Goal: Use online tool/utility: Utilize a website feature to perform a specific function

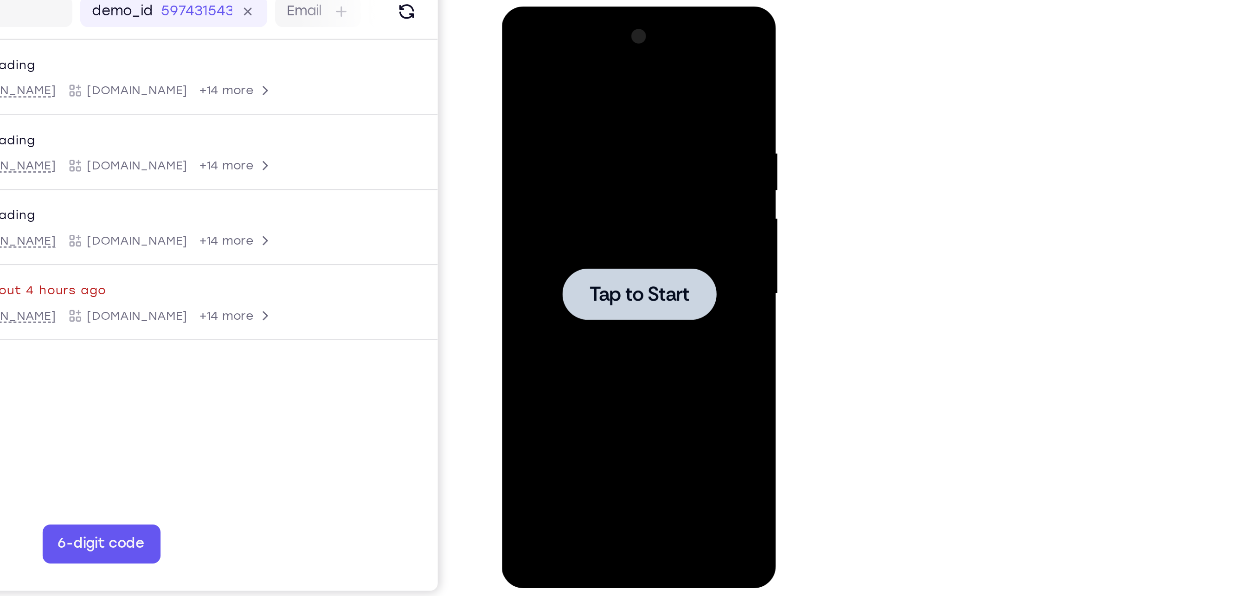
click at [578, 139] on span "Tap to Start" at bounding box center [566, 143] width 47 height 9
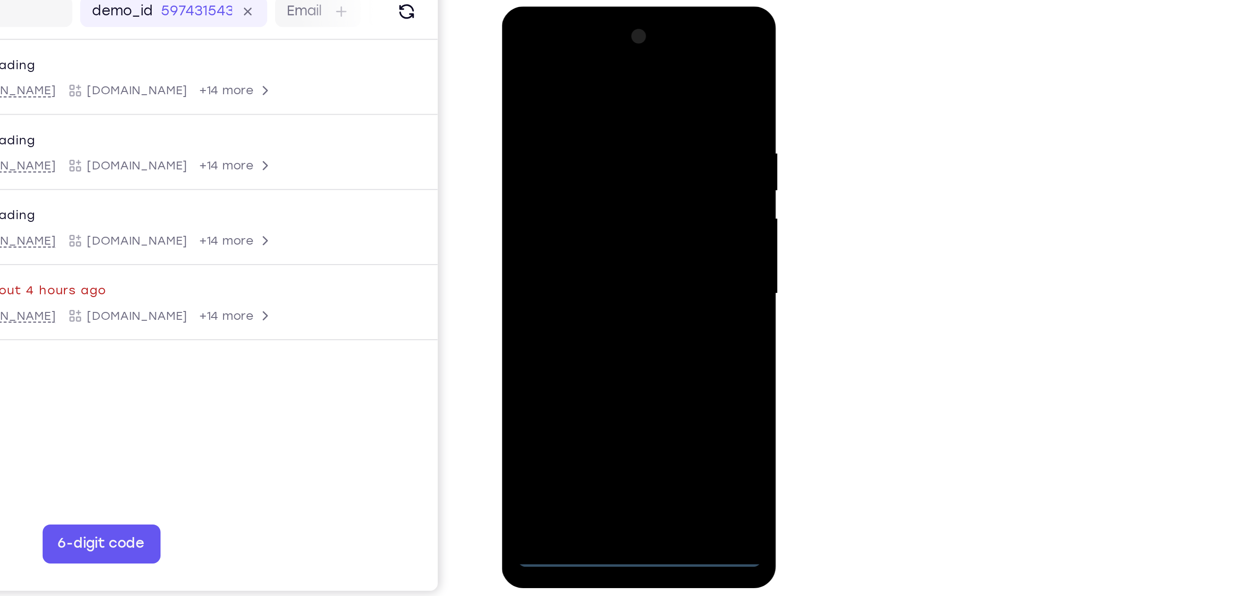
click at [564, 267] on div at bounding box center [566, 143] width 117 height 260
click at [606, 220] on div at bounding box center [566, 143] width 117 height 260
click at [552, 48] on div at bounding box center [566, 143] width 117 height 260
click at [603, 141] on div at bounding box center [566, 143] width 117 height 260
click at [576, 255] on div at bounding box center [566, 143] width 117 height 260
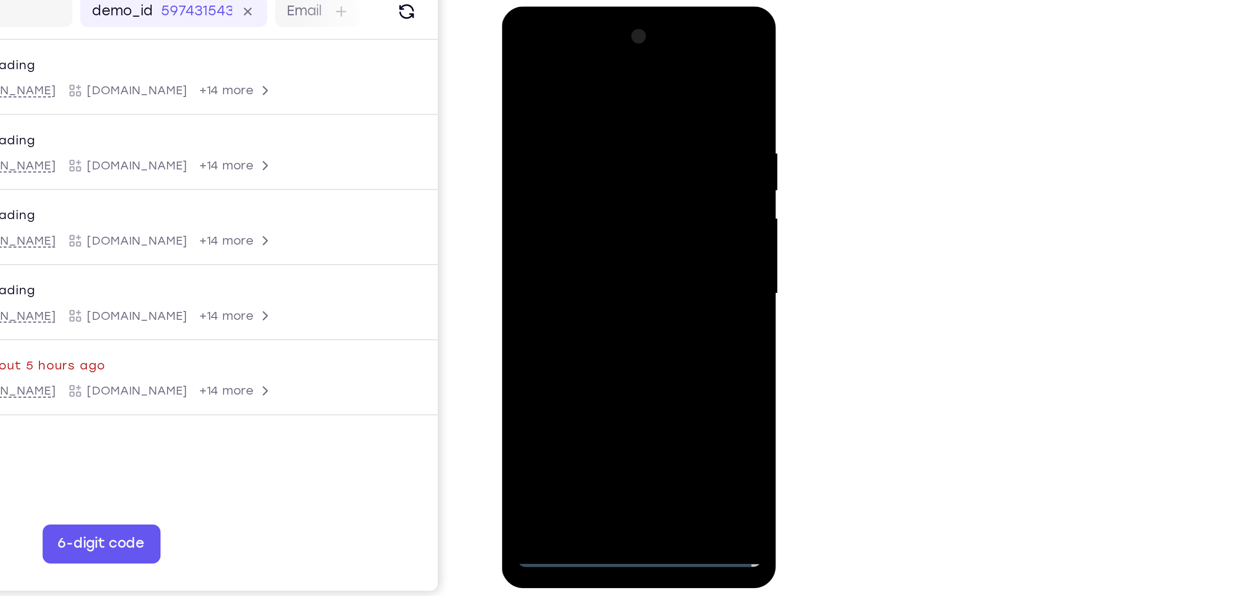
click at [601, 124] on div at bounding box center [566, 143] width 117 height 260
click at [576, 136] on div at bounding box center [566, 143] width 117 height 260
click at [567, 125] on div at bounding box center [566, 143] width 117 height 260
click at [596, 150] on div at bounding box center [566, 143] width 117 height 260
drag, startPoint x: 571, startPoint y: 57, endPoint x: 567, endPoint y: -30, distance: 86.8
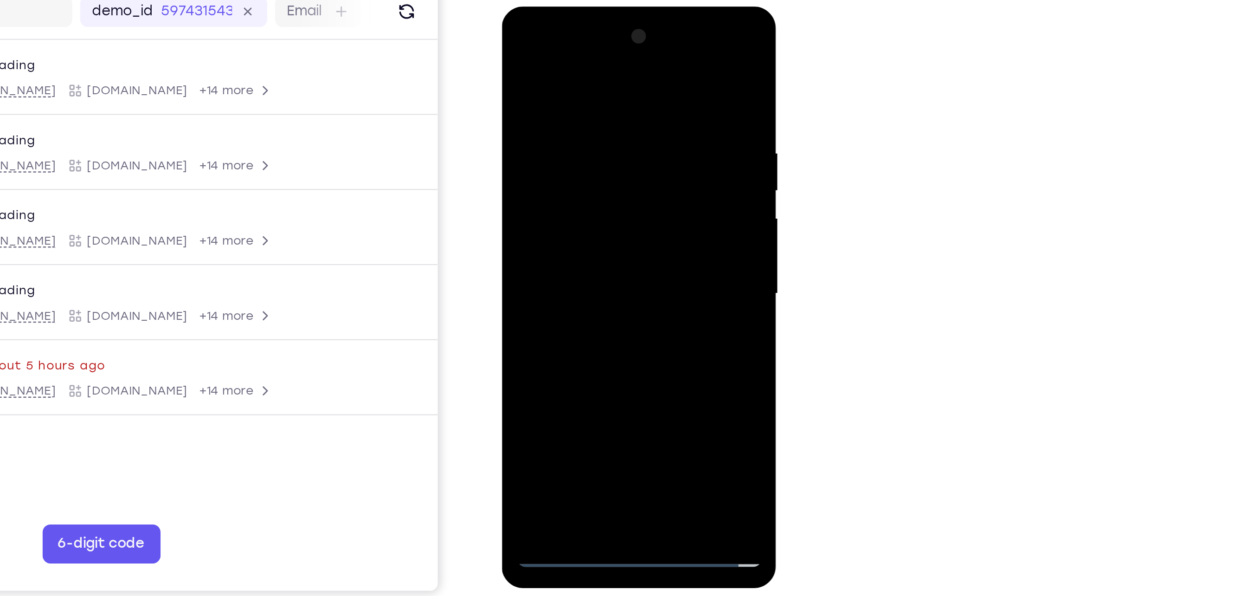
click at [567, 6] on html "Online web based iOS Simulators and Android Emulators. Run iPhone, iPad, Mobile…" at bounding box center [567, 145] width 132 height 278
click at [516, 48] on div at bounding box center [566, 143] width 117 height 260
drag, startPoint x: 571, startPoint y: 65, endPoint x: 624, endPoint y: 309, distance: 249.8
click at [624, 285] on html "Online web based iOS Simulators and Android Emulators. Run iPhone, iPad, Mobile…" at bounding box center [567, 145] width 132 height 278
drag, startPoint x: 583, startPoint y: 175, endPoint x: 619, endPoint y: 309, distance: 138.5
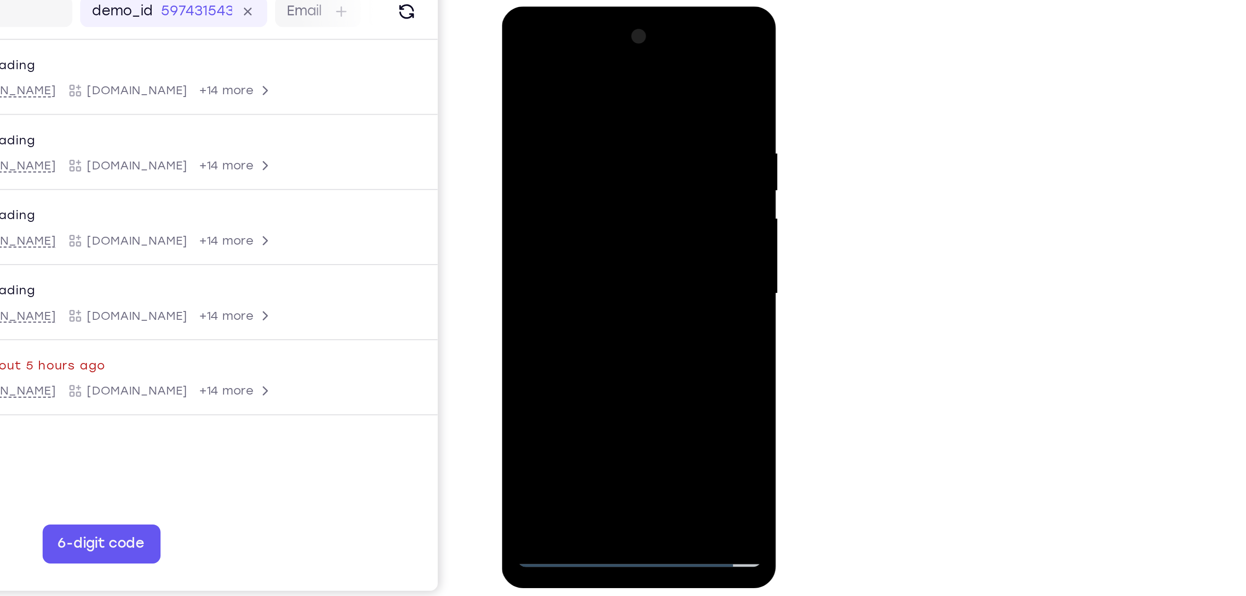
click at [619, 285] on html "Online web based iOS Simulators and Android Emulators. Run iPhone, iPad, Mobile…" at bounding box center [567, 145] width 132 height 278
drag, startPoint x: 577, startPoint y: 79, endPoint x: 584, endPoint y: 309, distance: 230.2
click at [584, 285] on html "Online web based iOS Simulators and Android Emulators. Run iPhone, iPad, Mobile…" at bounding box center [567, 145] width 132 height 278
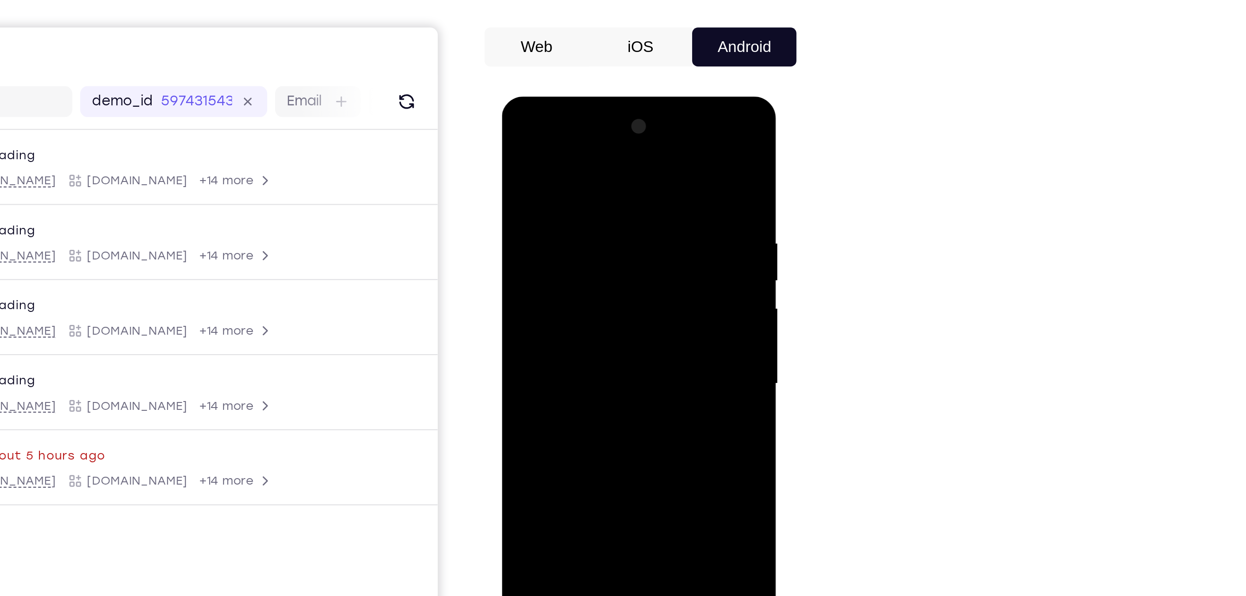
click at [810, 134] on button "iOS" at bounding box center [809, 130] width 50 height 19
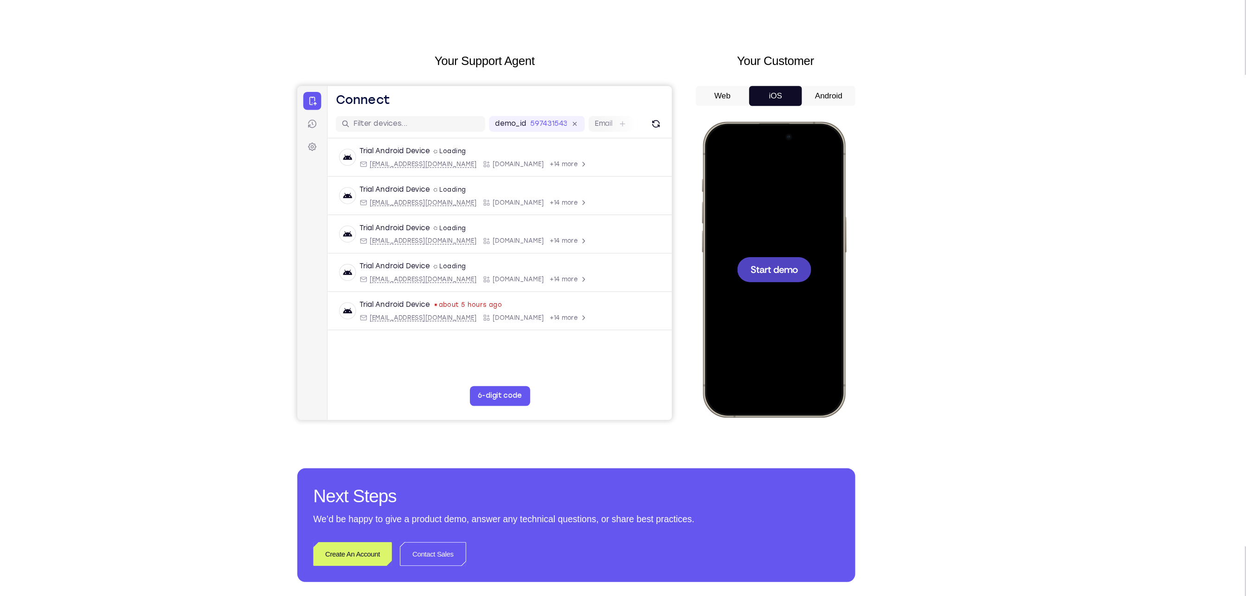
click at [839, 124] on button "Android" at bounding box center [858, 130] width 50 height 19
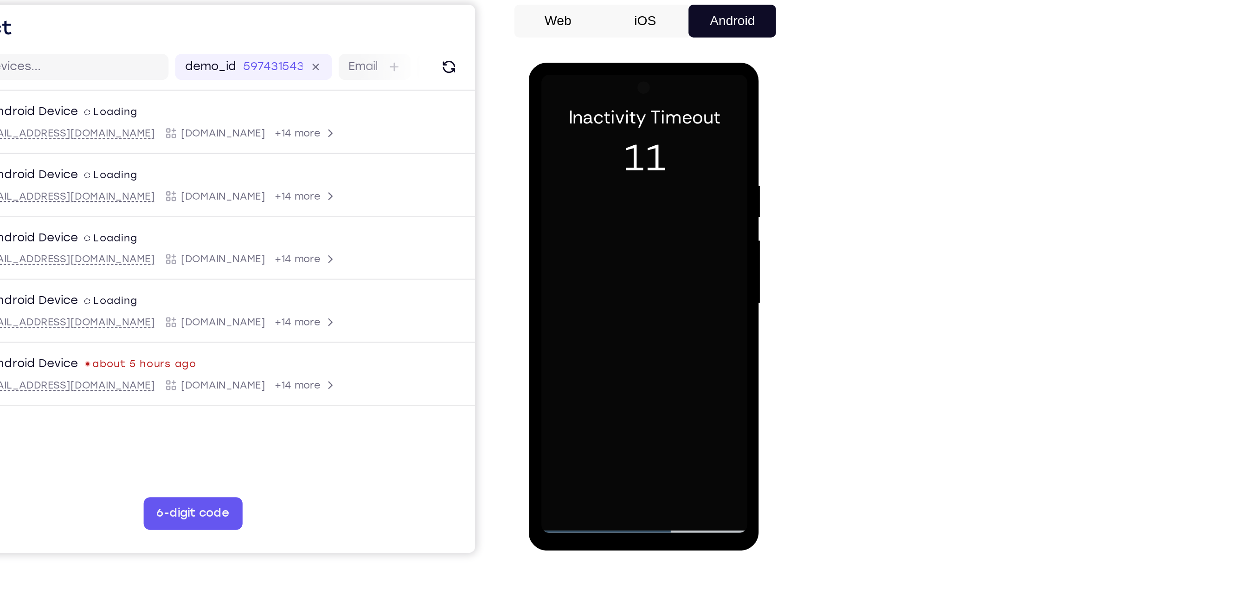
click at [612, 212] on div at bounding box center [593, 200] width 117 height 260
click at [630, 88] on div at bounding box center [593, 200] width 117 height 260
click at [562, 92] on div at bounding box center [593, 200] width 117 height 260
click at [598, 151] on div at bounding box center [593, 200] width 117 height 260
click at [625, 123] on div at bounding box center [593, 200] width 117 height 260
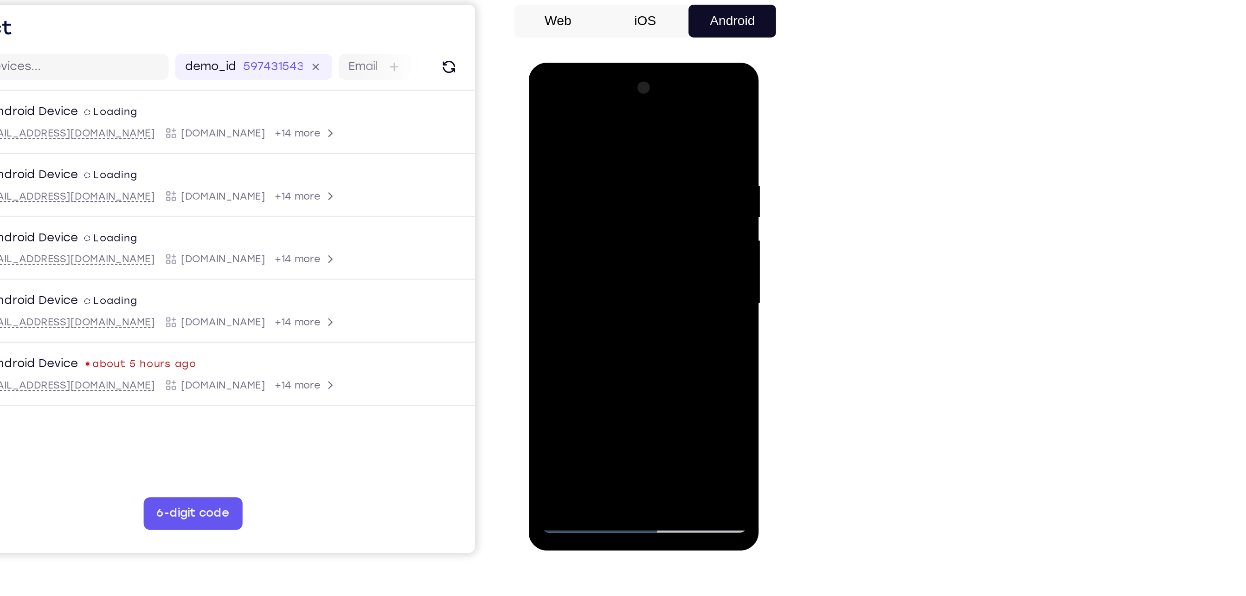
drag, startPoint x: 574, startPoint y: 258, endPoint x: 571, endPoint y: 169, distance: 89.1
click at [571, 169] on div at bounding box center [593, 200] width 117 height 260
click at [583, 170] on div at bounding box center [593, 200] width 117 height 260
click at [641, 165] on div at bounding box center [593, 200] width 117 height 260
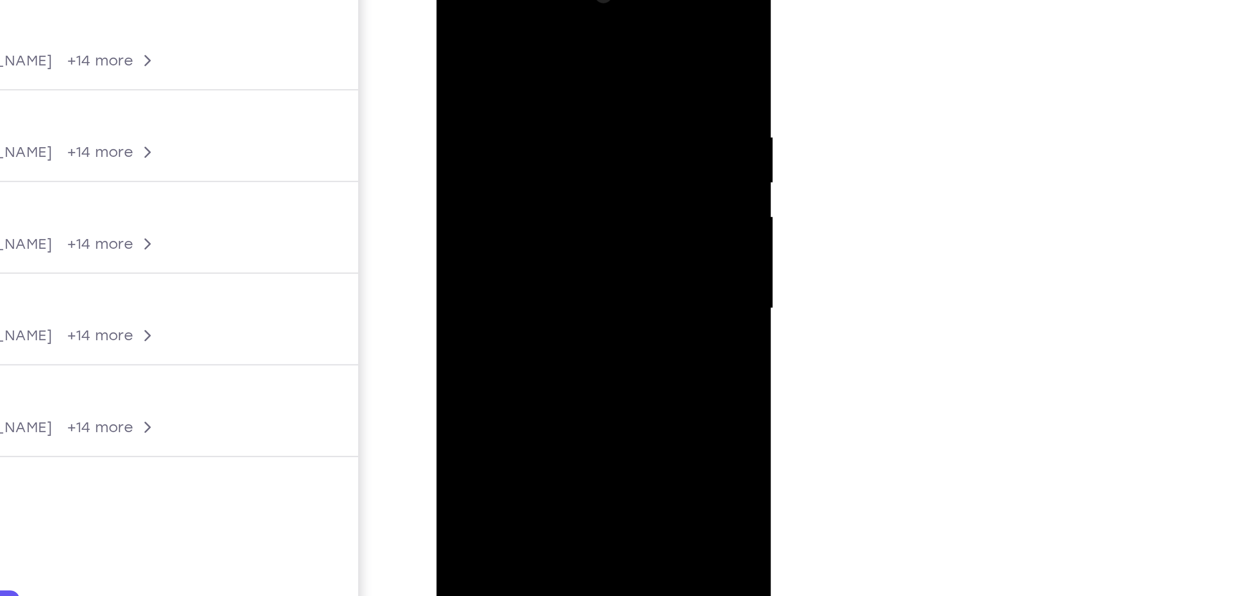
click at [498, 7] on div at bounding box center [501, 96] width 117 height 260
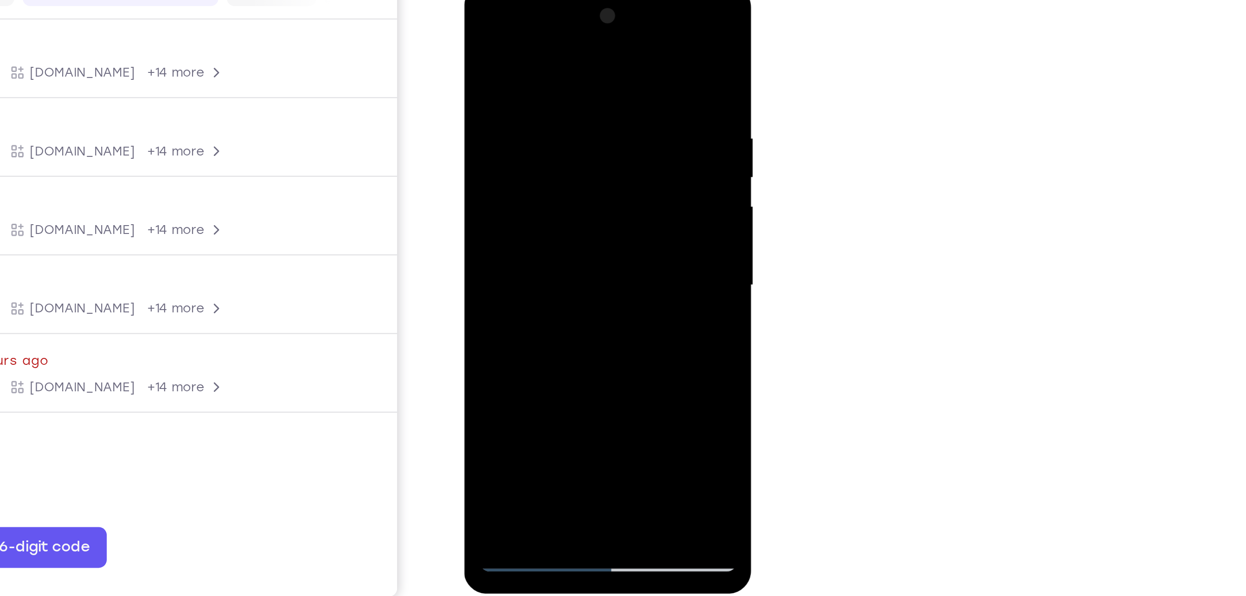
click at [491, 150] on div at bounding box center [528, 122] width 117 height 260
drag, startPoint x: 563, startPoint y: 167, endPoint x: 562, endPoint y: 65, distance: 102.5
click at [562, 65] on div at bounding box center [528, 122] width 117 height 260
drag, startPoint x: 555, startPoint y: 131, endPoint x: 573, endPoint y: 283, distance: 153.7
click at [573, 263] on html "Online web based iOS Simulators and Android Emulators. Run iPhone, iPad, Mobile…" at bounding box center [529, 124] width 132 height 278
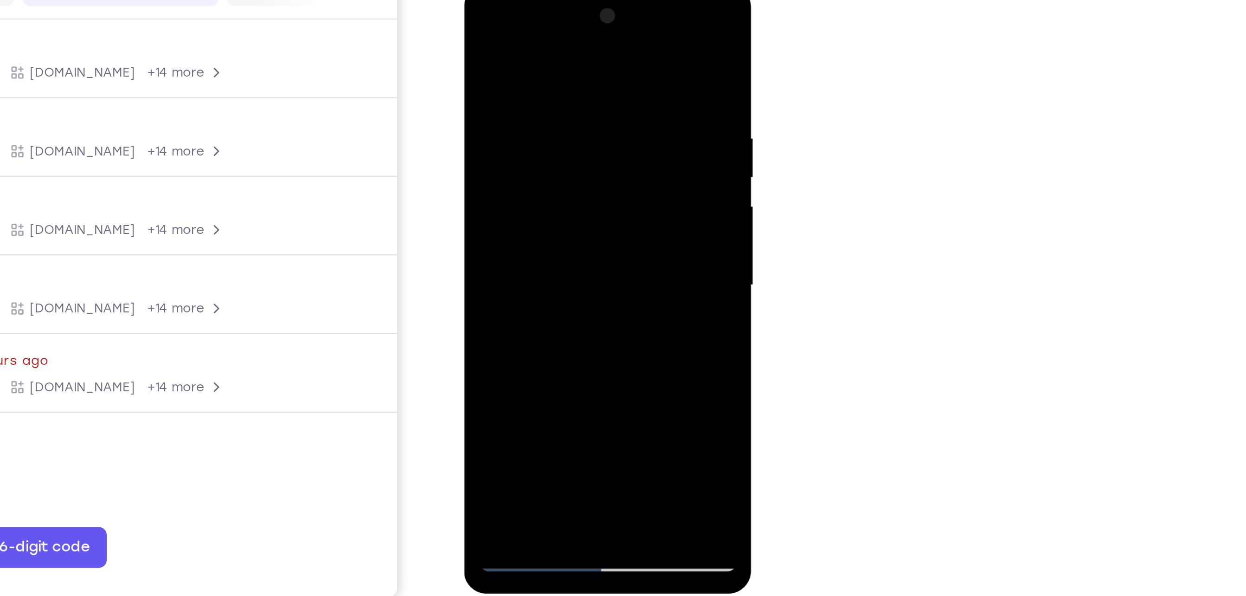
click at [526, 27] on div at bounding box center [528, 122] width 117 height 260
click at [518, 32] on div at bounding box center [528, 122] width 117 height 260
click at [541, 64] on div at bounding box center [528, 122] width 117 height 260
click at [524, 176] on div at bounding box center [528, 122] width 117 height 260
click at [570, 86] on div at bounding box center [528, 122] width 117 height 260
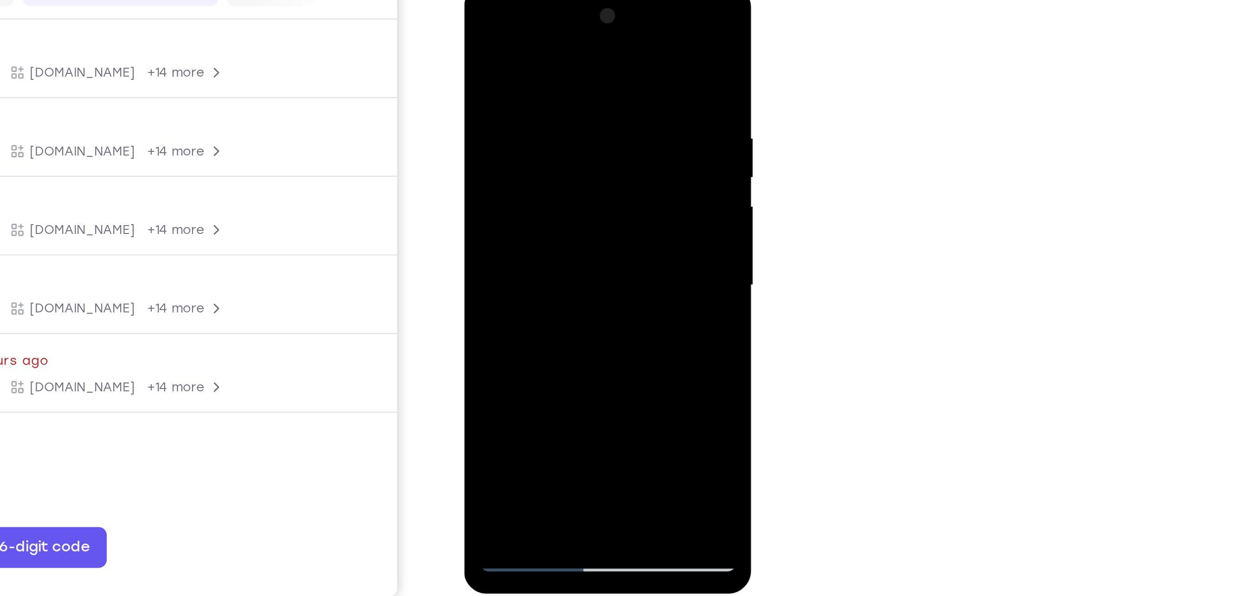
click at [494, 244] on div at bounding box center [528, 122] width 117 height 260
click at [529, 62] on div at bounding box center [528, 122] width 117 height 260
click at [522, 72] on div at bounding box center [528, 122] width 117 height 260
click at [582, 58] on div at bounding box center [528, 122] width 117 height 260
click at [520, 30] on div at bounding box center [528, 122] width 117 height 260
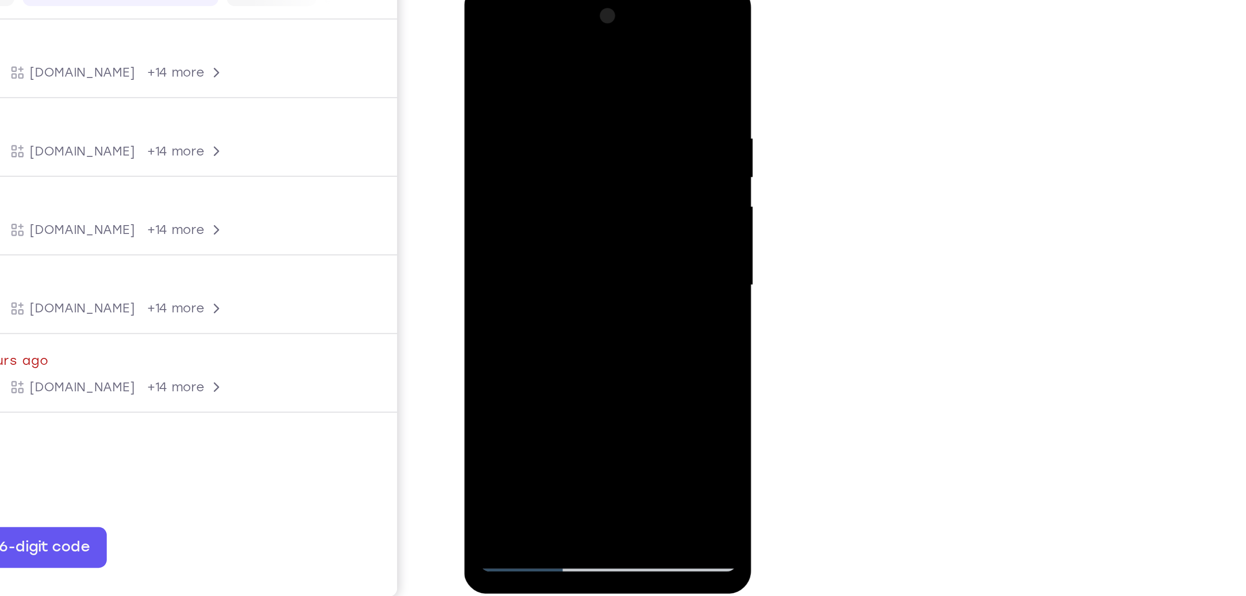
click at [508, 226] on div at bounding box center [528, 122] width 117 height 260
click at [529, 130] on div at bounding box center [528, 122] width 117 height 260
drag, startPoint x: 542, startPoint y: 186, endPoint x: 552, endPoint y: 102, distance: 85.0
click at [552, 102] on div at bounding box center [528, 122] width 117 height 260
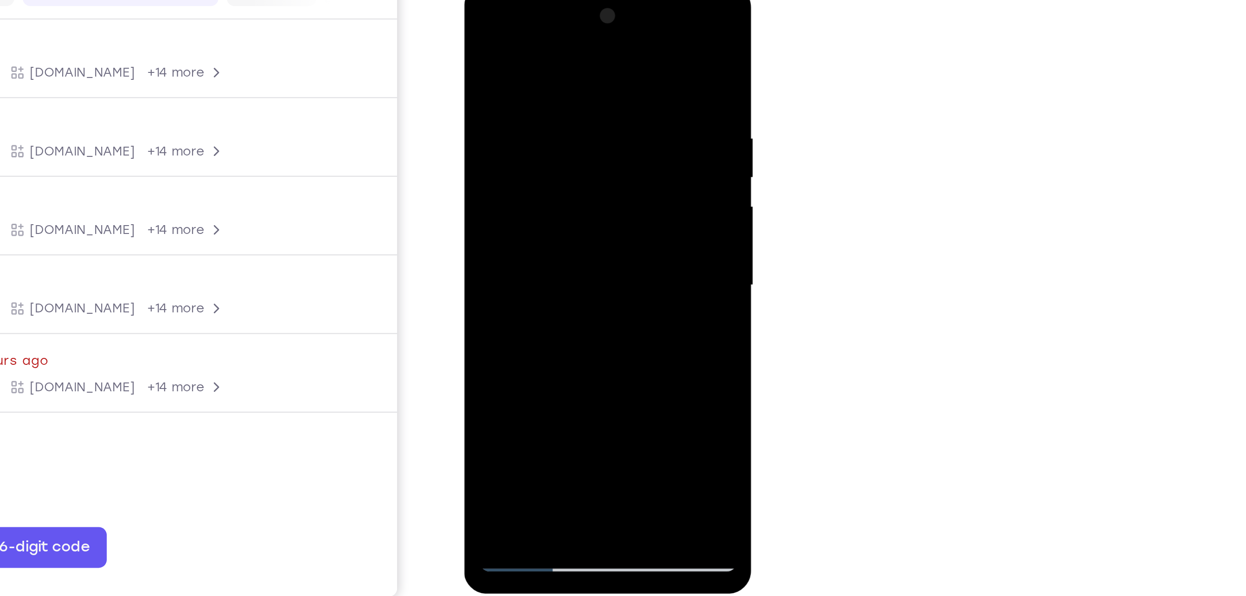
drag, startPoint x: 557, startPoint y: 158, endPoint x: 570, endPoint y: 98, distance: 61.6
click at [570, 98] on div at bounding box center [528, 122] width 117 height 260
drag, startPoint x: 558, startPoint y: 174, endPoint x: 587, endPoint y: 42, distance: 135.5
click at [587, 42] on div at bounding box center [528, 122] width 117 height 260
drag, startPoint x: 545, startPoint y: 186, endPoint x: 565, endPoint y: 74, distance: 113.2
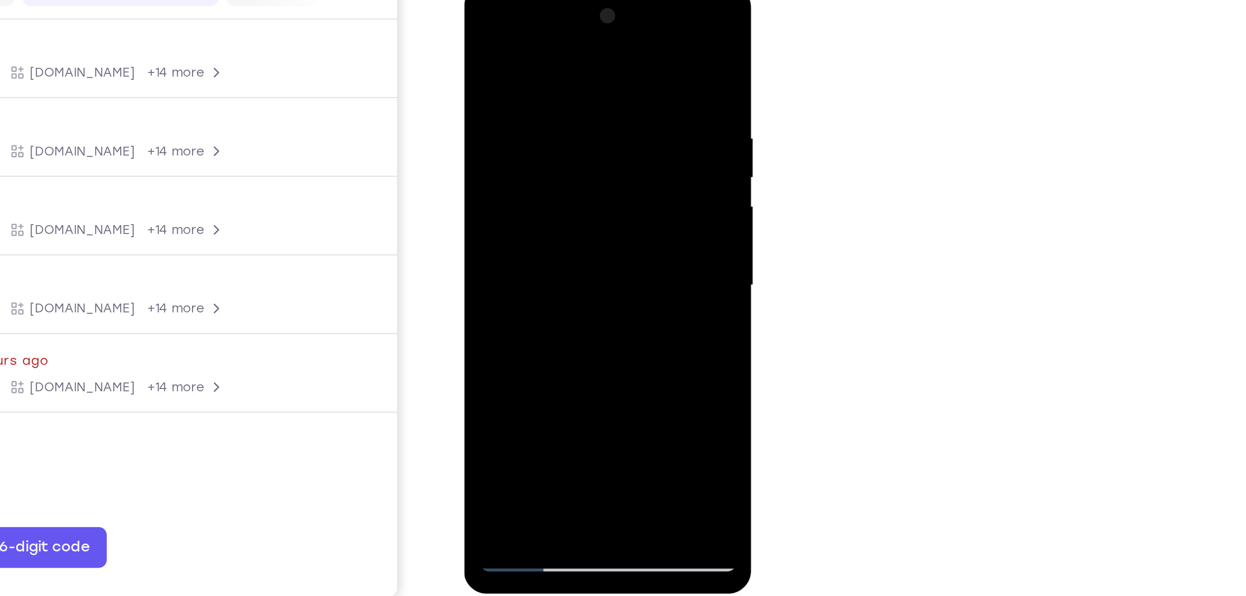
click at [565, 74] on div at bounding box center [528, 122] width 117 height 260
drag, startPoint x: 562, startPoint y: 89, endPoint x: 547, endPoint y: 283, distance: 195.4
click at [547, 263] on html "Online web based iOS Simulators and Android Emulators. Run iPhone, iPad, Mobile…" at bounding box center [529, 124] width 132 height 278
click at [528, 198] on div at bounding box center [528, 122] width 117 height 260
click at [574, 159] on div at bounding box center [528, 122] width 117 height 260
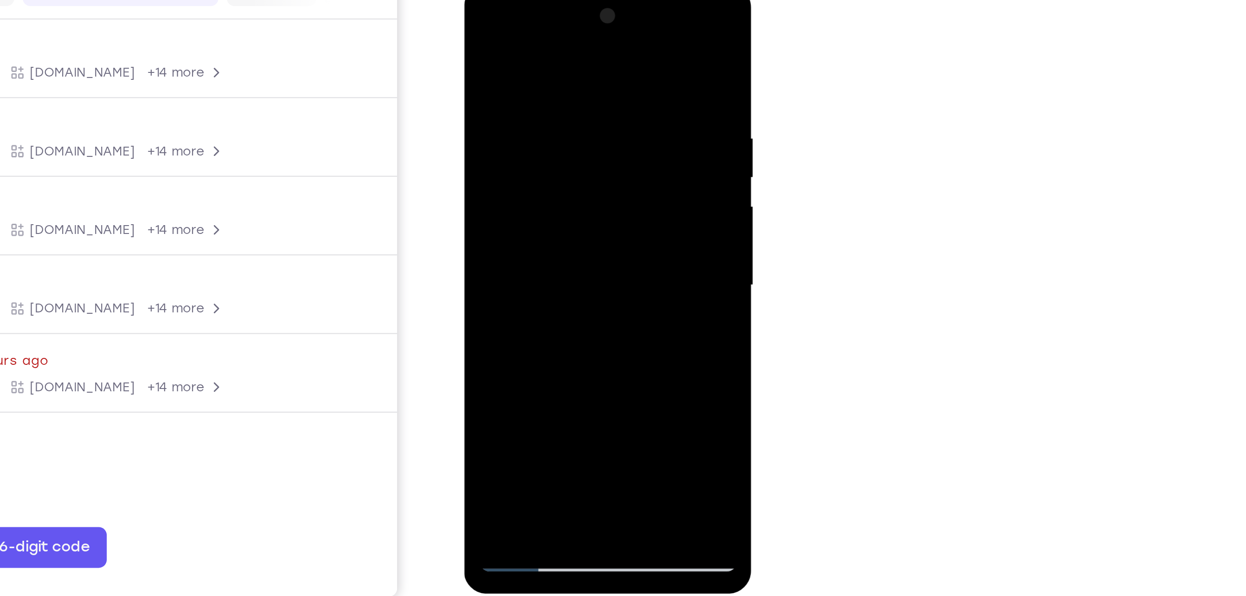
drag, startPoint x: 553, startPoint y: 171, endPoint x: 558, endPoint y: 25, distance: 146.2
click at [558, 25] on div at bounding box center [528, 122] width 117 height 260
drag, startPoint x: 533, startPoint y: 182, endPoint x: 562, endPoint y: 22, distance: 162.6
click at [562, 22] on div at bounding box center [528, 122] width 117 height 260
drag, startPoint x: 532, startPoint y: 205, endPoint x: 541, endPoint y: 118, distance: 86.7
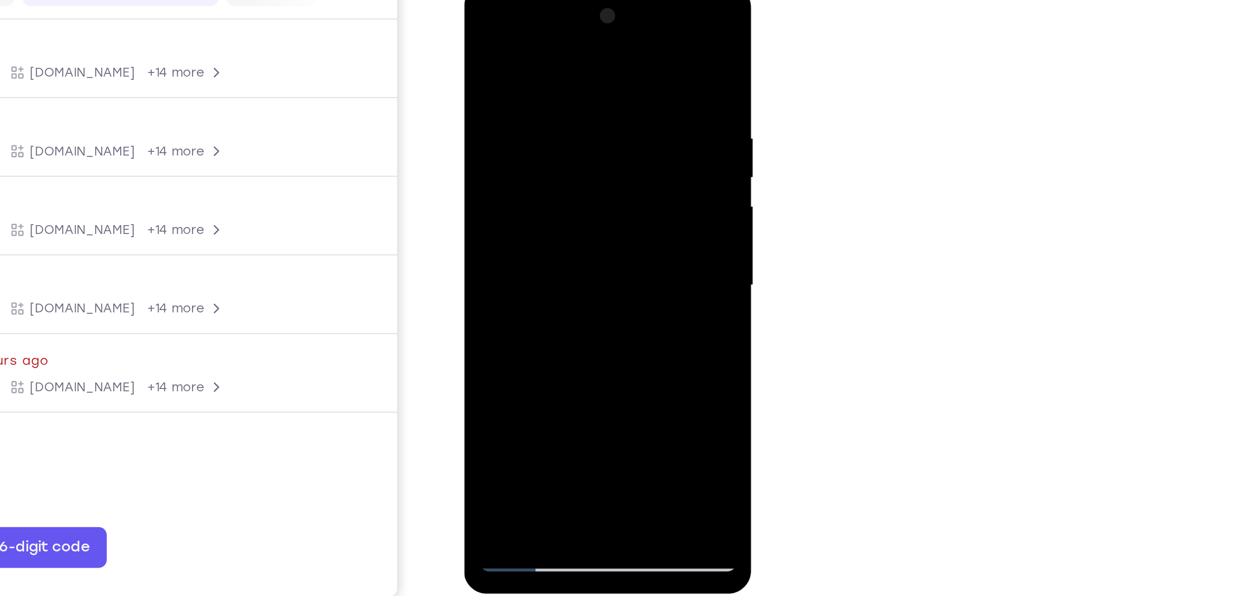
click at [541, 118] on div at bounding box center [528, 122] width 117 height 260
drag, startPoint x: 538, startPoint y: 178, endPoint x: 549, endPoint y: 77, distance: 101.7
click at [549, 77] on div at bounding box center [528, 122] width 117 height 260
drag, startPoint x: 551, startPoint y: 59, endPoint x: 554, endPoint y: 33, distance: 25.7
click at [554, 33] on div at bounding box center [528, 122] width 117 height 260
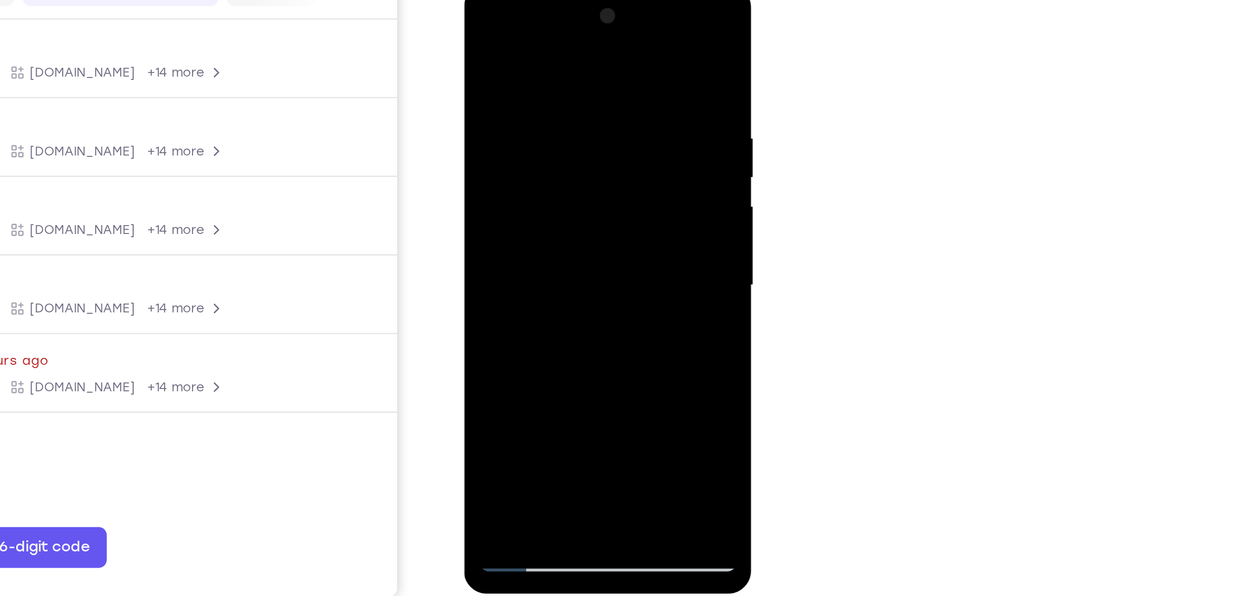
drag, startPoint x: 545, startPoint y: 103, endPoint x: 577, endPoint y: -40, distance: 145.8
click at [577, 0] on html "Online web based iOS Simulators and Android Emulators. Run iPhone, iPad, Mobile…" at bounding box center [529, 124] width 132 height 278
drag, startPoint x: 542, startPoint y: 112, endPoint x: 556, endPoint y: 33, distance: 80.2
click at [556, 33] on div at bounding box center [528, 122] width 117 height 260
drag, startPoint x: 561, startPoint y: 41, endPoint x: 529, endPoint y: 283, distance: 244.6
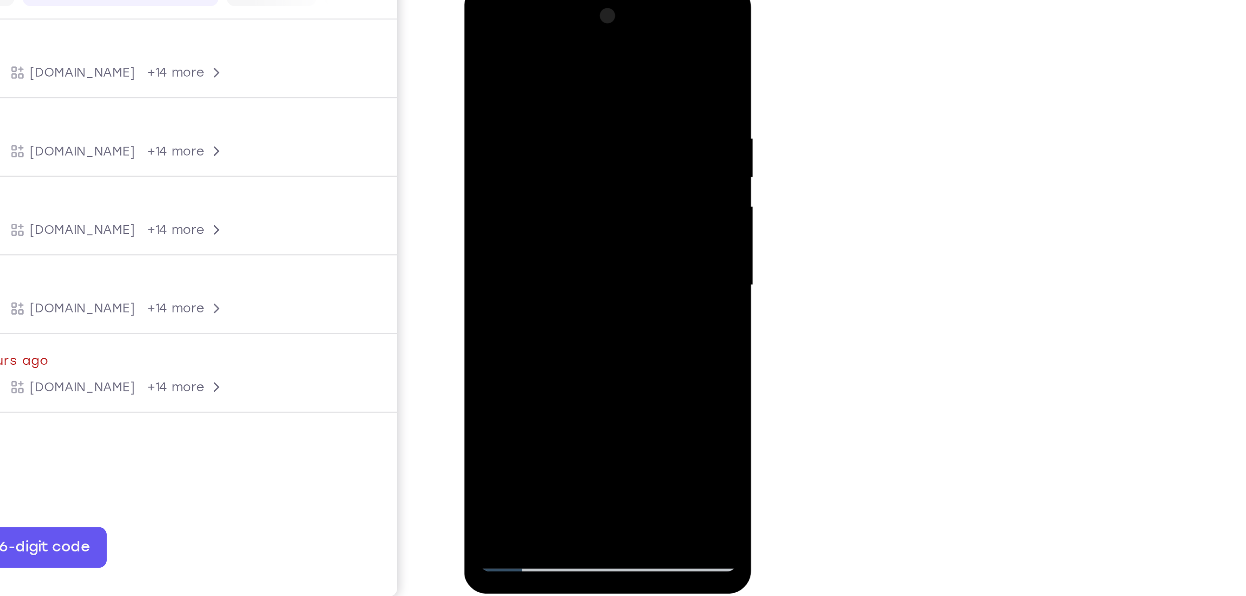
click at [529, 263] on html "Online web based iOS Simulators and Android Emulators. Run iPhone, iPad, Mobile…" at bounding box center [529, 124] width 132 height 278
drag, startPoint x: 565, startPoint y: 75, endPoint x: 557, endPoint y: 280, distance: 204.7
click at [557, 263] on html "Online web based iOS Simulators and Android Emulators. Run iPhone, iPad, Mobile…" at bounding box center [529, 124] width 132 height 278
click at [494, 237] on div at bounding box center [528, 122] width 117 height 260
click at [498, 250] on div at bounding box center [528, 122] width 117 height 260
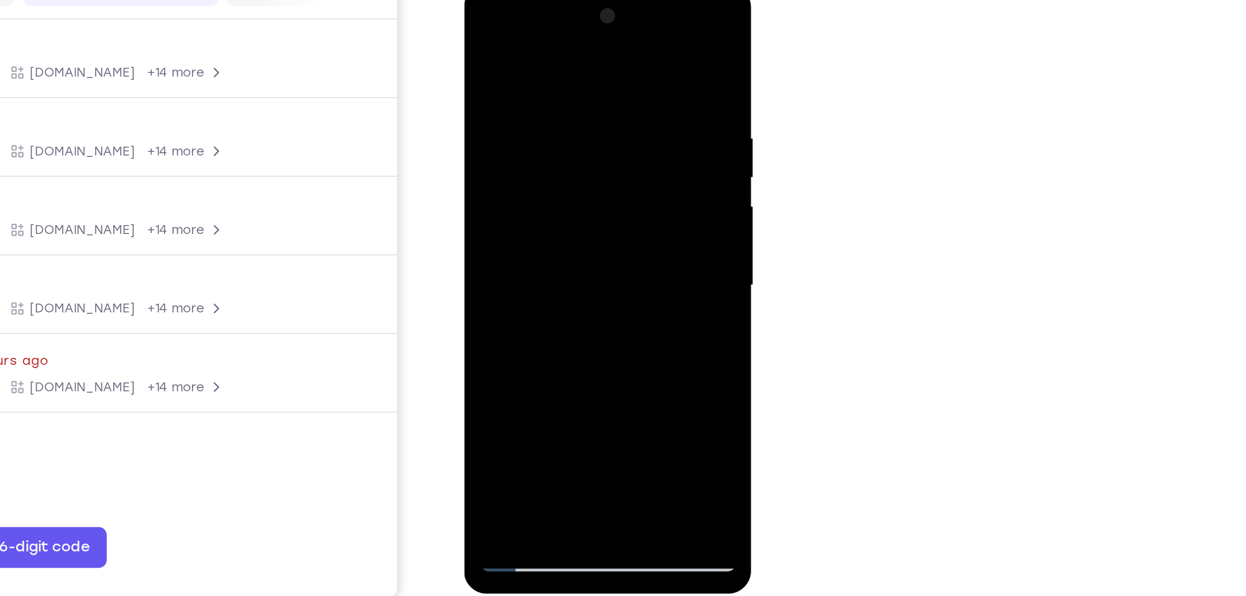
click at [498, 250] on div at bounding box center [528, 122] width 117 height 260
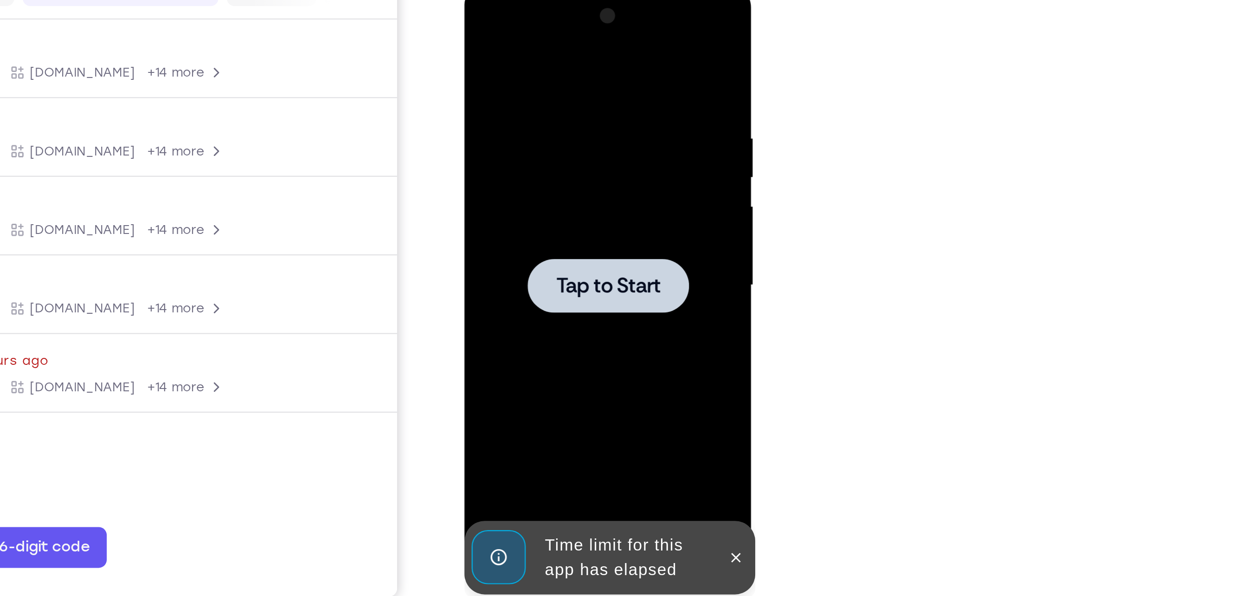
click at [552, 107] on div at bounding box center [528, 122] width 117 height 260
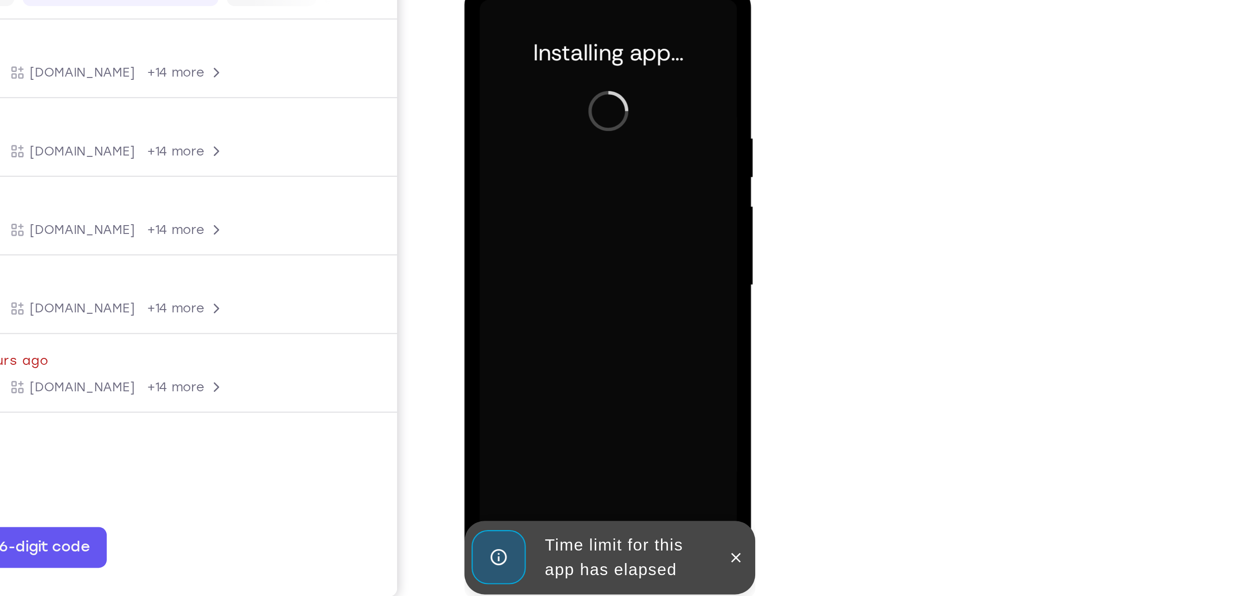
click at [584, 236] on div at bounding box center [586, 244] width 15 height 33
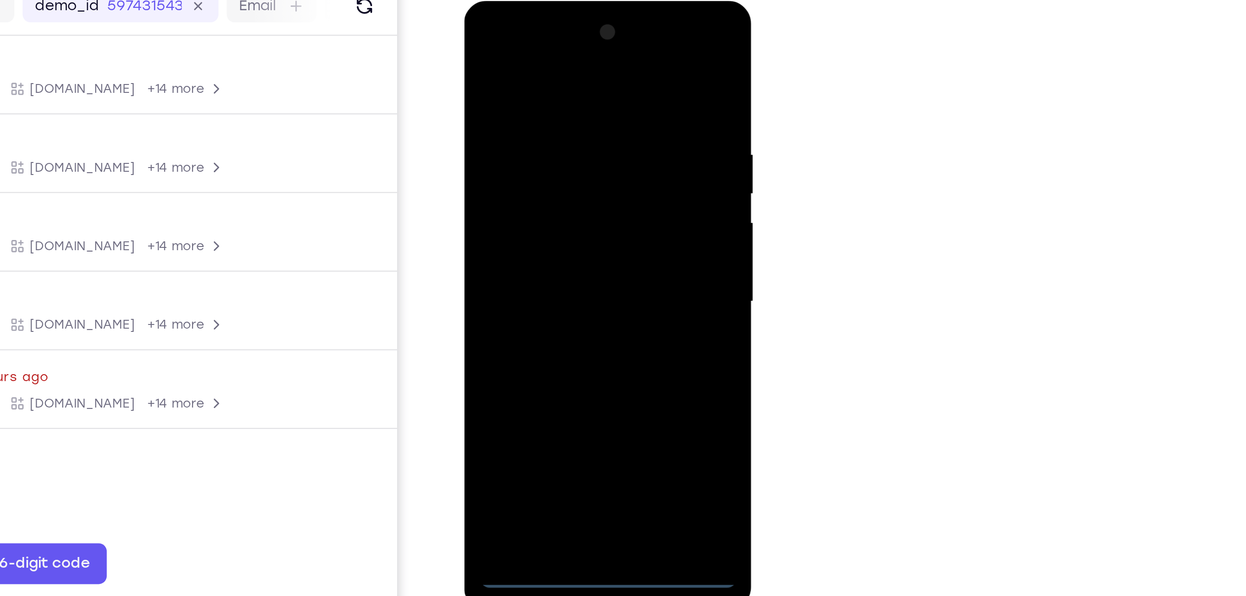
click at [532, 257] on div at bounding box center [528, 138] width 117 height 260
click at [523, 264] on div at bounding box center [528, 138] width 117 height 260
click at [573, 219] on div at bounding box center [528, 138] width 117 height 260
click at [566, 218] on div at bounding box center [528, 138] width 117 height 260
click at [519, 38] on div at bounding box center [528, 138] width 117 height 260
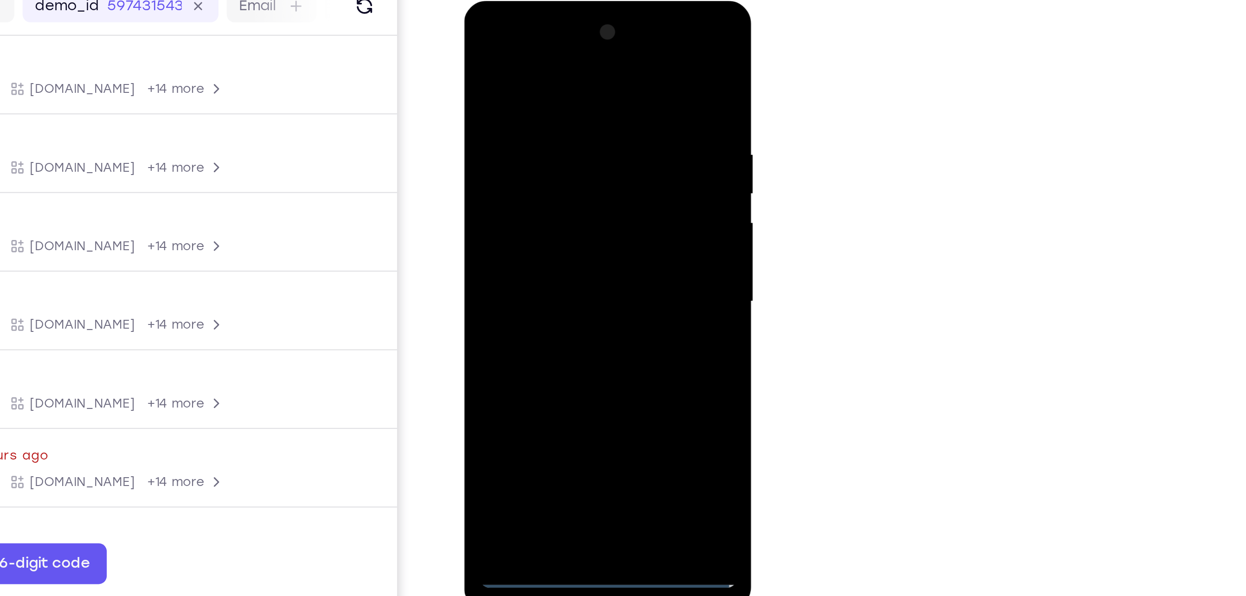
click at [521, 47] on div at bounding box center [528, 138] width 117 height 260
click at [566, 141] on div at bounding box center [528, 138] width 117 height 260
click at [522, 157] on div at bounding box center [528, 138] width 117 height 260
click at [569, 30] on div at bounding box center [528, 138] width 117 height 260
click at [510, 29] on div at bounding box center [528, 138] width 117 height 260
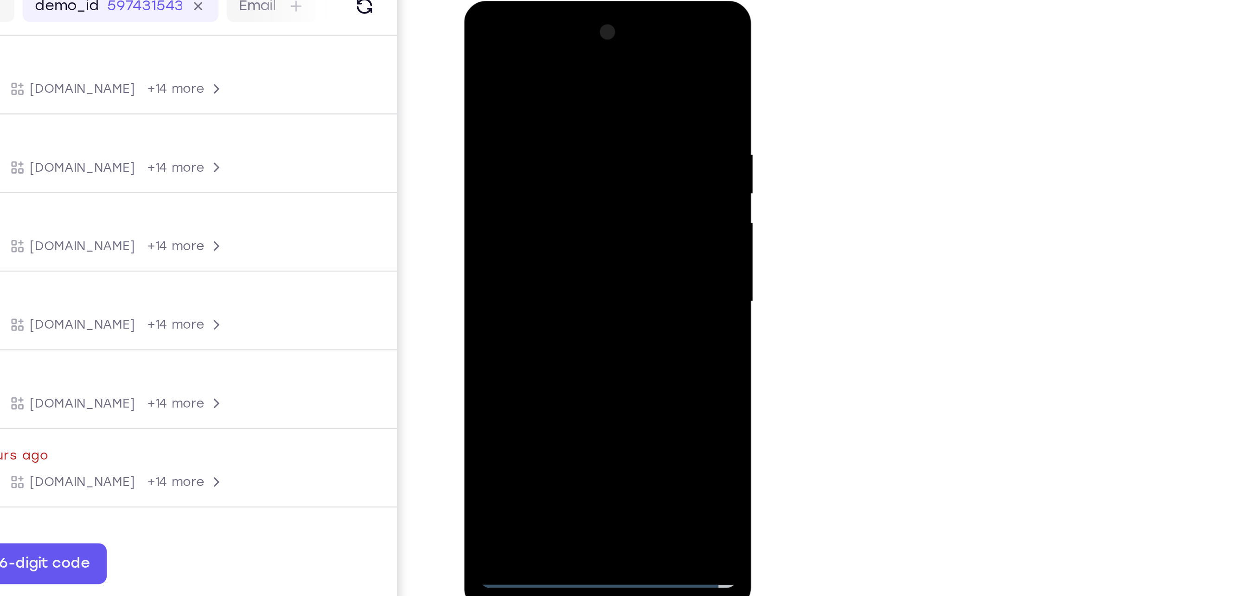
click at [489, 28] on div at bounding box center [528, 138] width 117 height 260
click at [517, 90] on div at bounding box center [528, 138] width 117 height 260
click at [492, 124] on div at bounding box center [528, 138] width 117 height 260
click at [515, 156] on div at bounding box center [528, 138] width 117 height 260
click at [499, 260] on div at bounding box center [528, 138] width 117 height 260
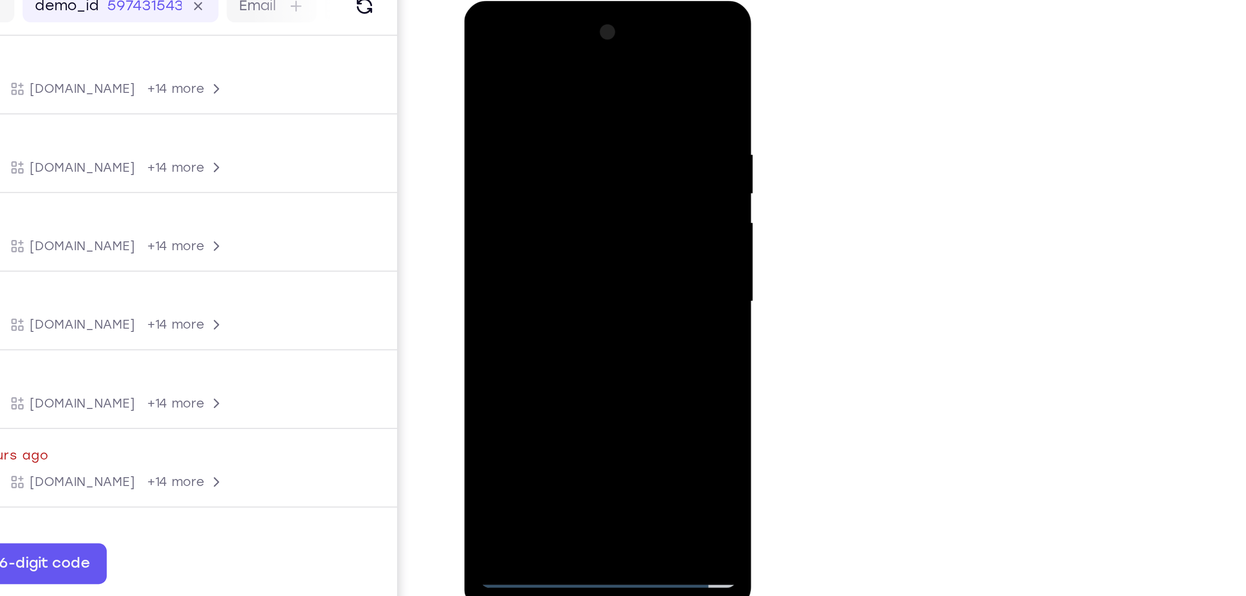
click at [499, 260] on div at bounding box center [528, 138] width 117 height 260
click at [489, 261] on div at bounding box center [528, 138] width 117 height 260
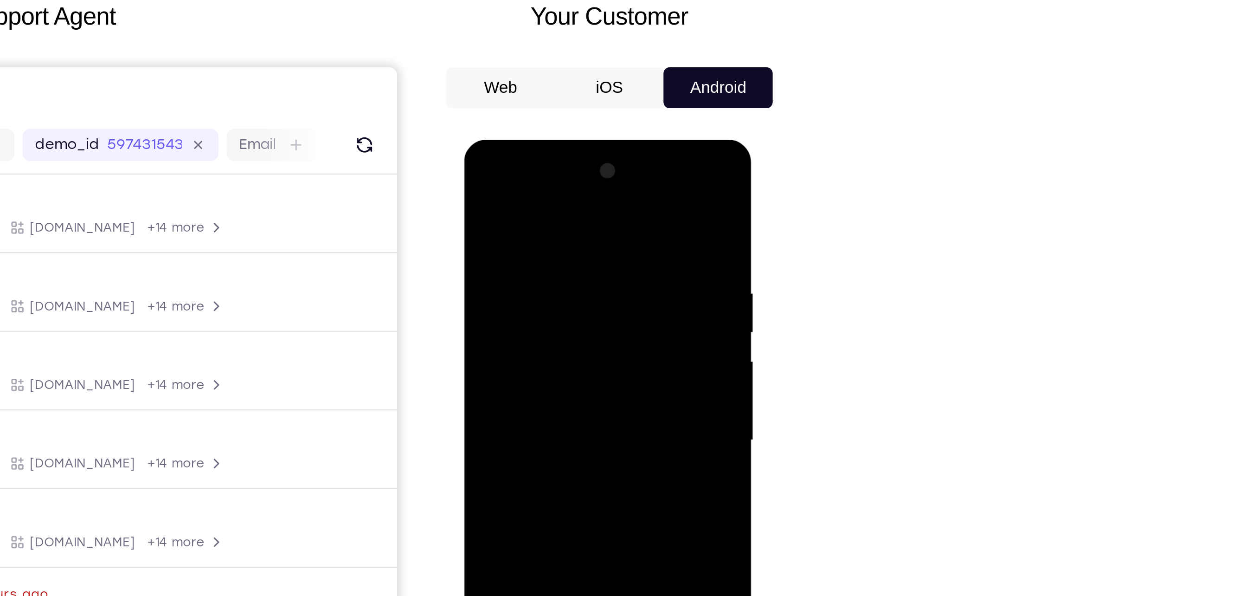
click at [157, 64] on div "Web iOS Android" at bounding box center [142, 60] width 30 height 7
click at [812, 127] on button "iOS" at bounding box center [809, 130] width 50 height 19
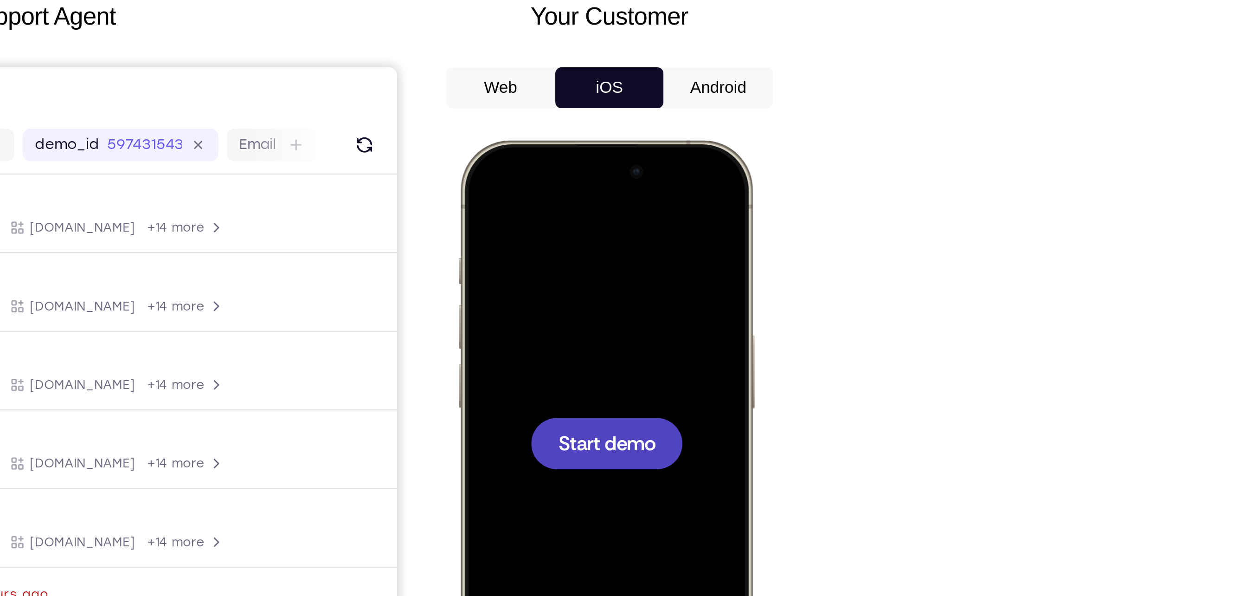
click at [812, 127] on button "iOS" at bounding box center [809, 130] width 50 height 19
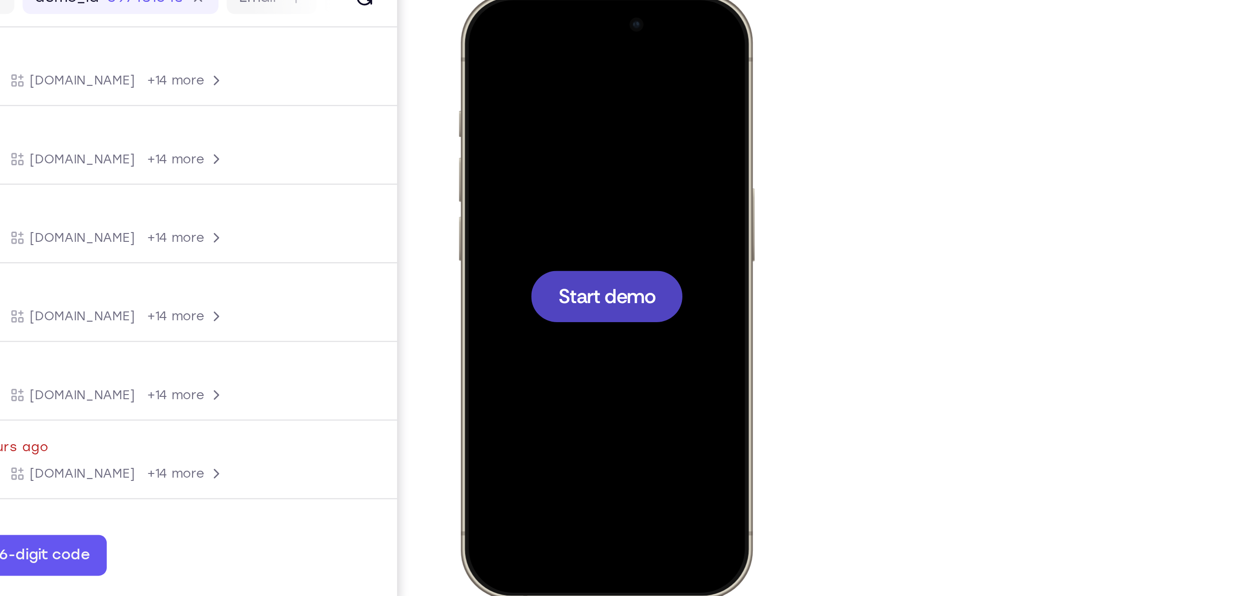
click at [543, 115] on div at bounding box center [524, 130] width 122 height 265
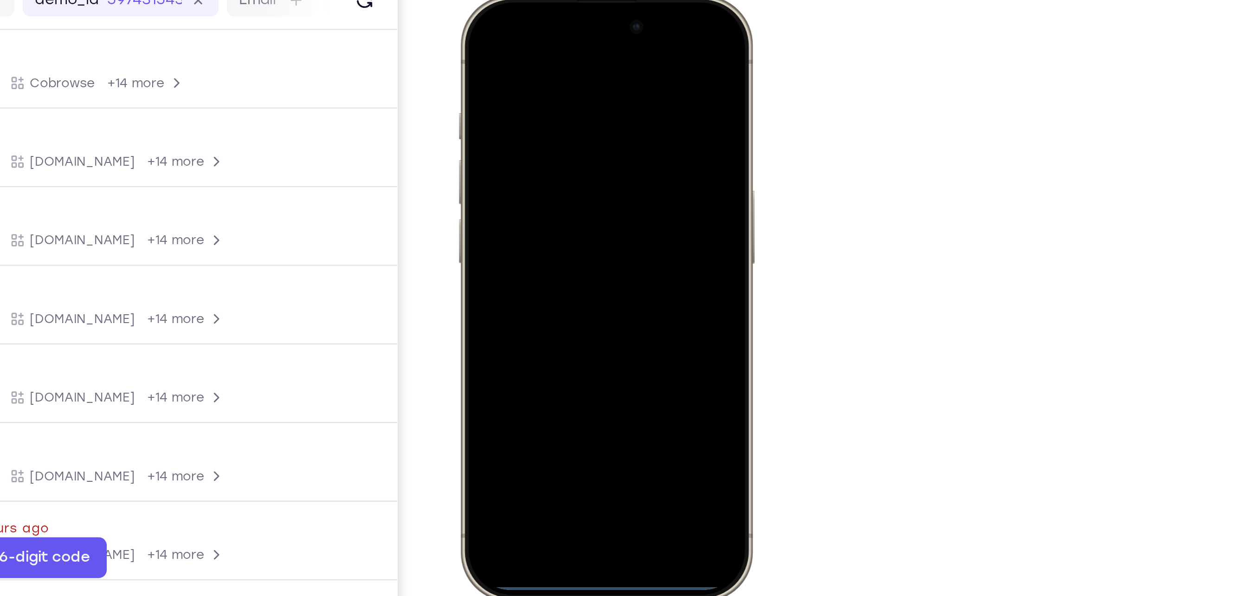
drag, startPoint x: 494, startPoint y: 6, endPoint x: 540, endPoint y: 250, distance: 248.3
click at [540, 250] on div at bounding box center [524, 132] width 122 height 265
drag, startPoint x: 499, startPoint y: 7, endPoint x: 526, endPoint y: 182, distance: 177.5
click at [526, 182] on div at bounding box center [524, 132] width 122 height 265
drag, startPoint x: 502, startPoint y: 9, endPoint x: 515, endPoint y: 219, distance: 211.0
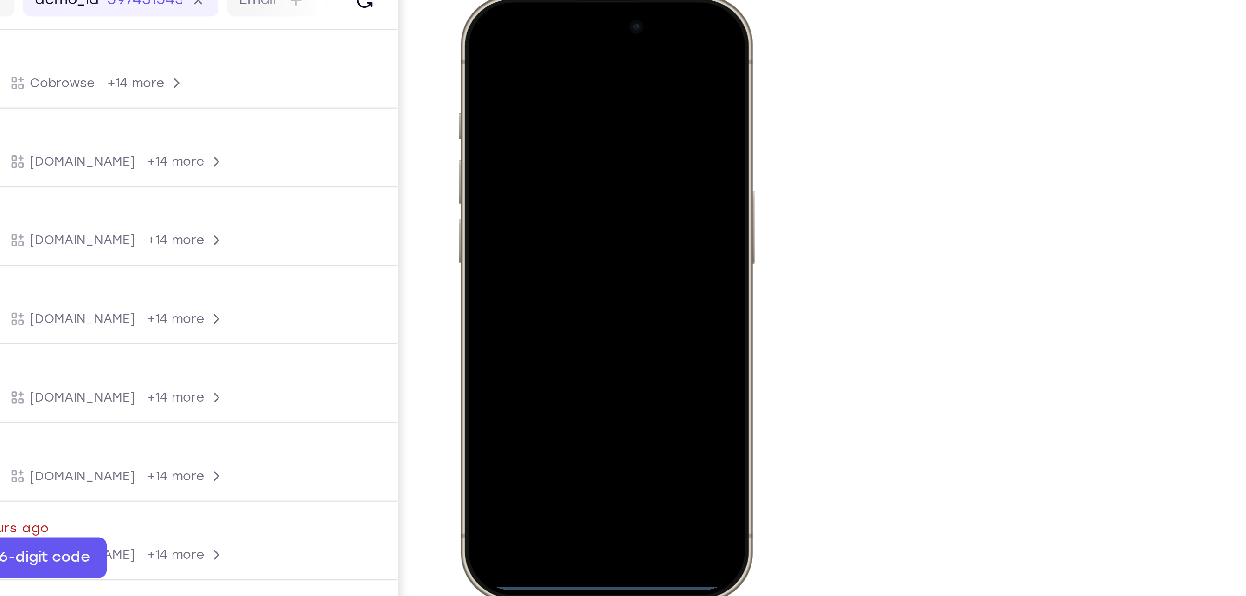
click at [515, 219] on div at bounding box center [524, 132] width 122 height 265
drag, startPoint x: 494, startPoint y: 6, endPoint x: 508, endPoint y: 240, distance: 233.8
click at [508, 240] on div at bounding box center [524, 132] width 122 height 265
drag, startPoint x: 525, startPoint y: 16, endPoint x: 520, endPoint y: 231, distance: 214.8
click at [520, 231] on div at bounding box center [524, 132] width 122 height 265
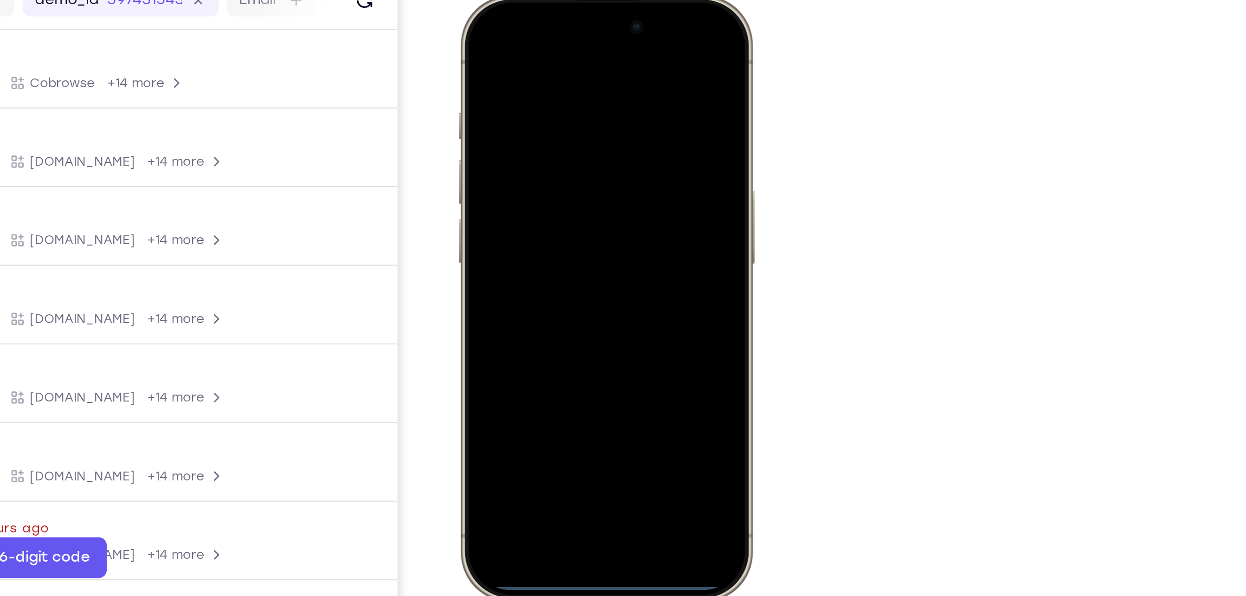
drag, startPoint x: 492, startPoint y: 3, endPoint x: 497, endPoint y: 228, distance: 225.5
click at [497, 228] on div at bounding box center [524, 132] width 122 height 265
drag, startPoint x: 494, startPoint y: 4, endPoint x: 527, endPoint y: 233, distance: 231.0
click at [527, 233] on div at bounding box center [524, 132] width 122 height 265
drag, startPoint x: 489, startPoint y: 0, endPoint x: 528, endPoint y: 208, distance: 211.8
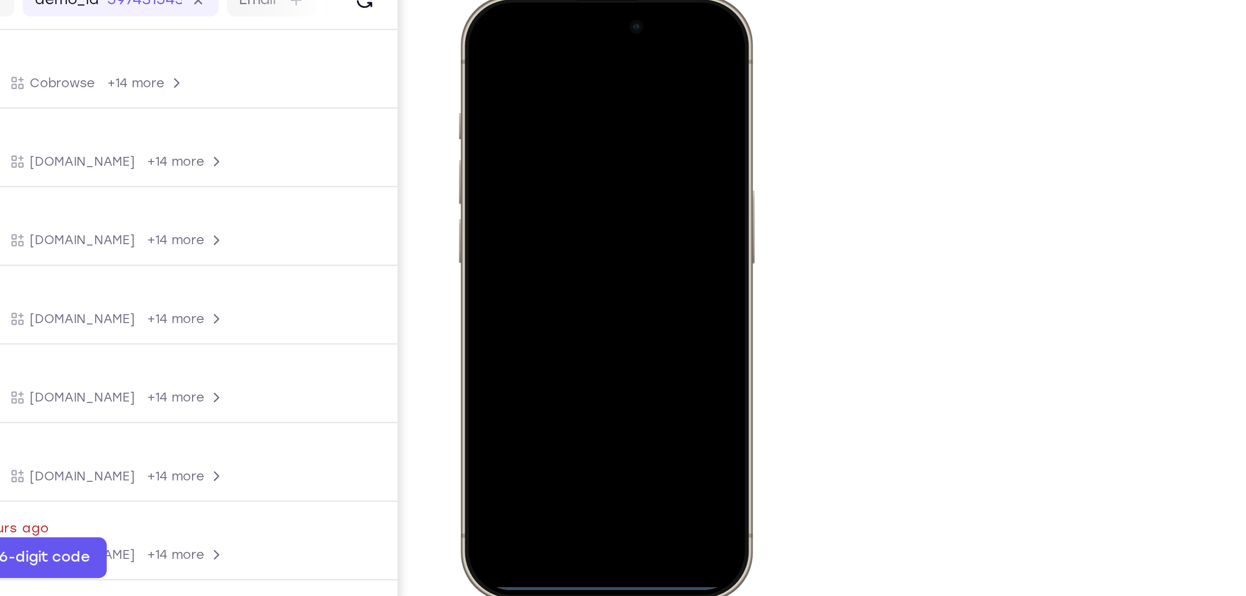
click at [528, 208] on div at bounding box center [524, 132] width 122 height 265
drag, startPoint x: 499, startPoint y: 5, endPoint x: 503, endPoint y: 233, distance: 228.3
click at [503, 233] on div at bounding box center [524, 132] width 122 height 265
drag, startPoint x: 499, startPoint y: 5, endPoint x: 545, endPoint y: 245, distance: 244.3
click at [545, 245] on div at bounding box center [524, 132] width 122 height 265
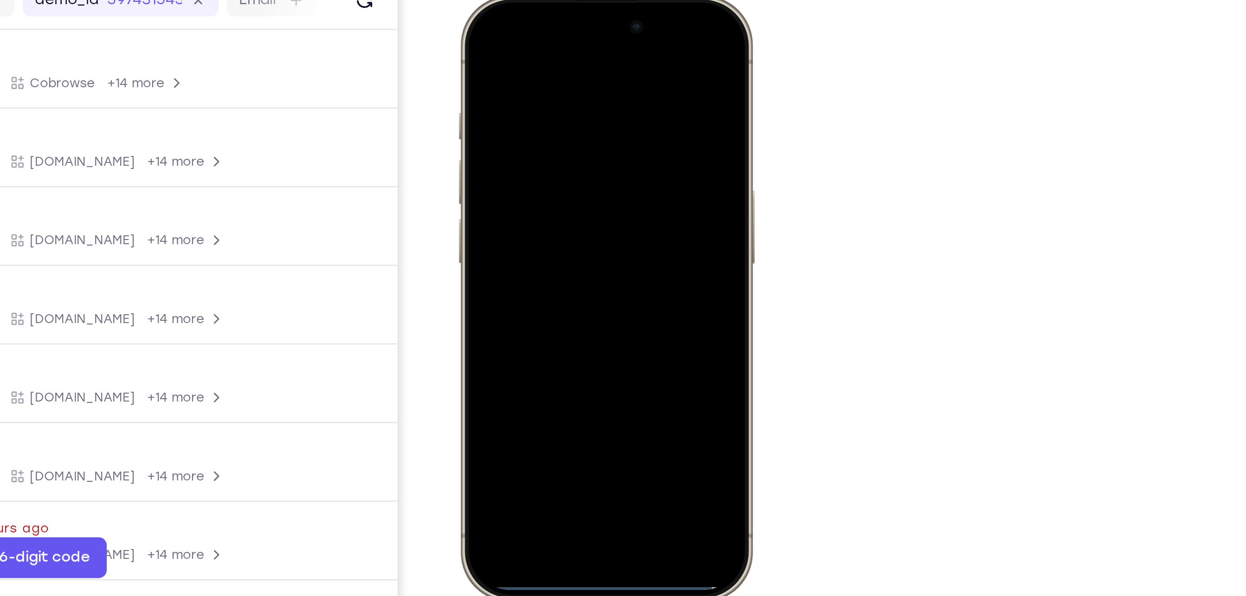
drag, startPoint x: 494, startPoint y: 6, endPoint x: 519, endPoint y: 197, distance: 192.7
click at [519, 197] on div at bounding box center [524, 132] width 122 height 265
drag, startPoint x: 502, startPoint y: 1, endPoint x: 508, endPoint y: 221, distance: 220.0
click at [508, 221] on div at bounding box center [524, 132] width 122 height 265
drag, startPoint x: 485, startPoint y: 5, endPoint x: 518, endPoint y: 241, distance: 238.4
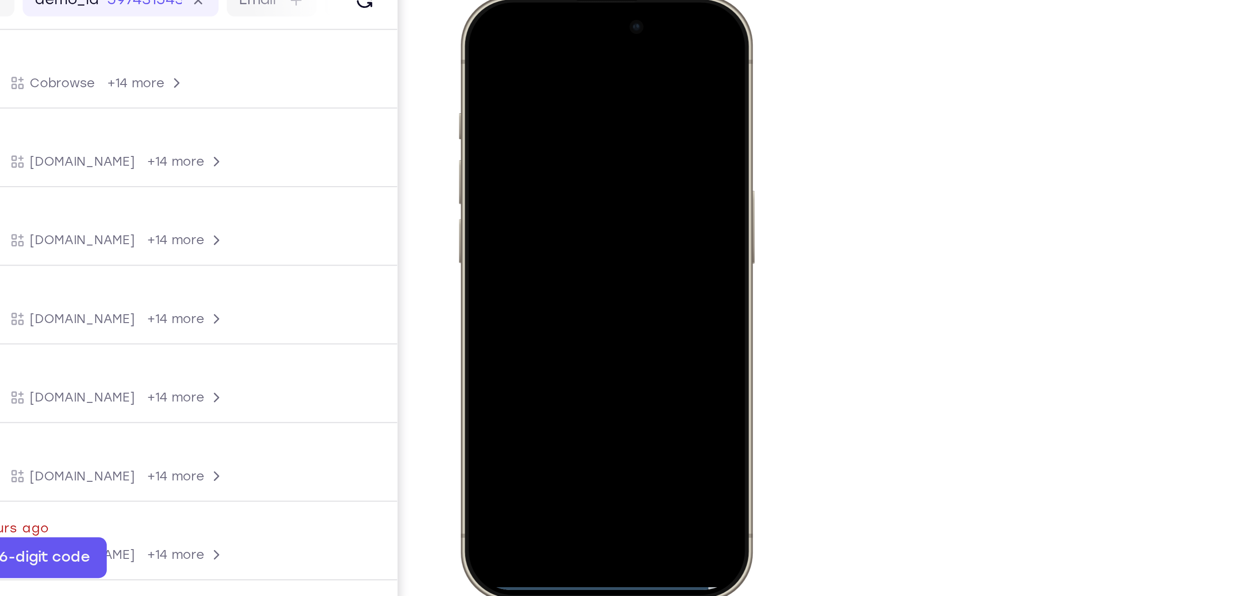
click at [518, 241] on div at bounding box center [524, 132] width 122 height 265
drag, startPoint x: 504, startPoint y: 14, endPoint x: 508, endPoint y: 243, distance: 228.3
click at [508, 243] on div at bounding box center [524, 132] width 122 height 265
drag, startPoint x: 482, startPoint y: 1, endPoint x: 492, endPoint y: 259, distance: 258.1
click at [492, 259] on div at bounding box center [524, 132] width 122 height 265
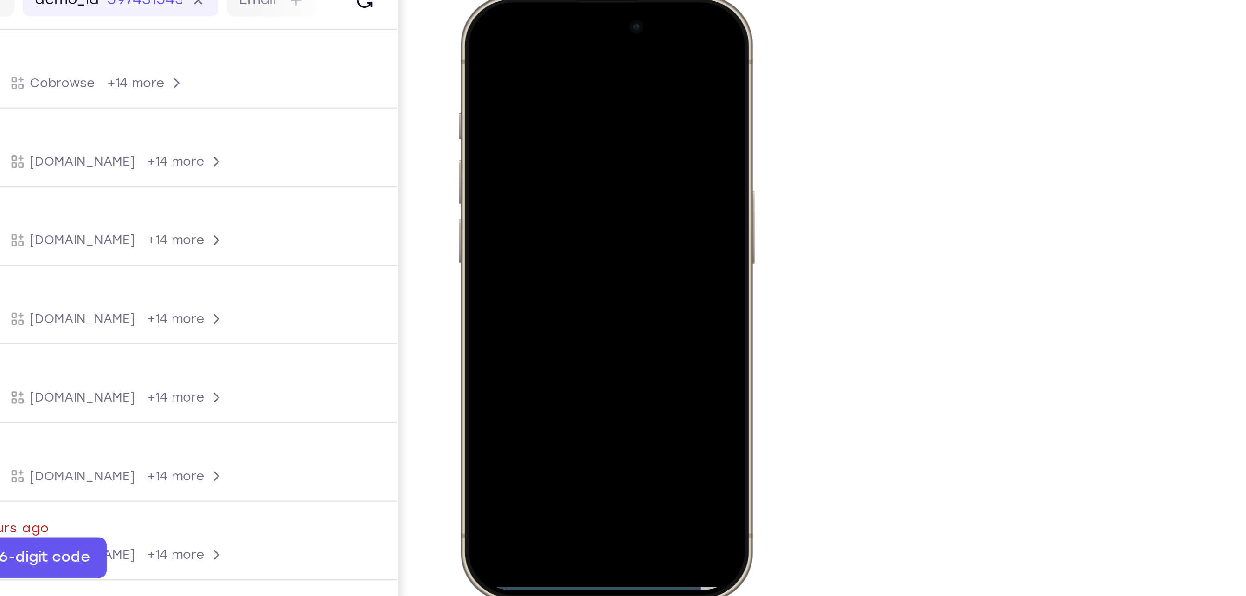
drag, startPoint x: 495, startPoint y: 11, endPoint x: 499, endPoint y: 196, distance: 185.6
click at [499, 196] on div at bounding box center [524, 132] width 122 height 265
drag, startPoint x: 505, startPoint y: 13, endPoint x: 513, endPoint y: 103, distance: 89.9
click at [513, 103] on div at bounding box center [524, 132] width 122 height 265
drag, startPoint x: 528, startPoint y: 26, endPoint x: 515, endPoint y: 161, distance: 136.0
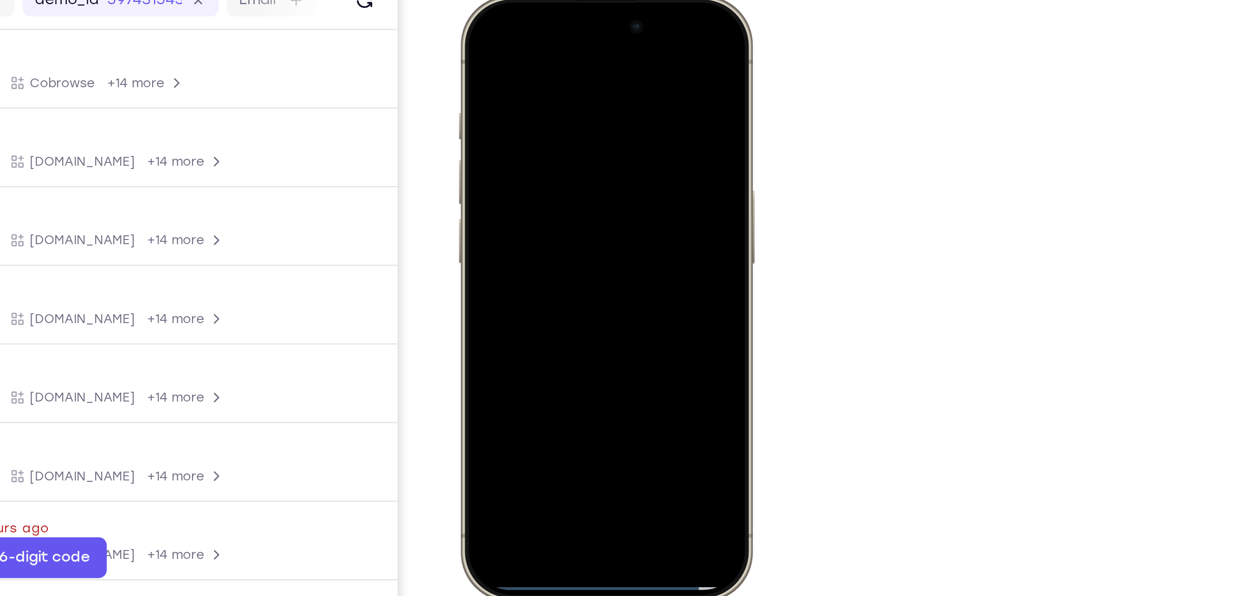
click at [515, 161] on div at bounding box center [524, 132] width 122 height 265
click at [566, 26] on div at bounding box center [524, 132] width 122 height 265
click at [513, 83] on div at bounding box center [524, 132] width 122 height 265
click at [509, 76] on div at bounding box center [524, 132] width 122 height 265
click at [500, 232] on div at bounding box center [524, 132] width 122 height 265
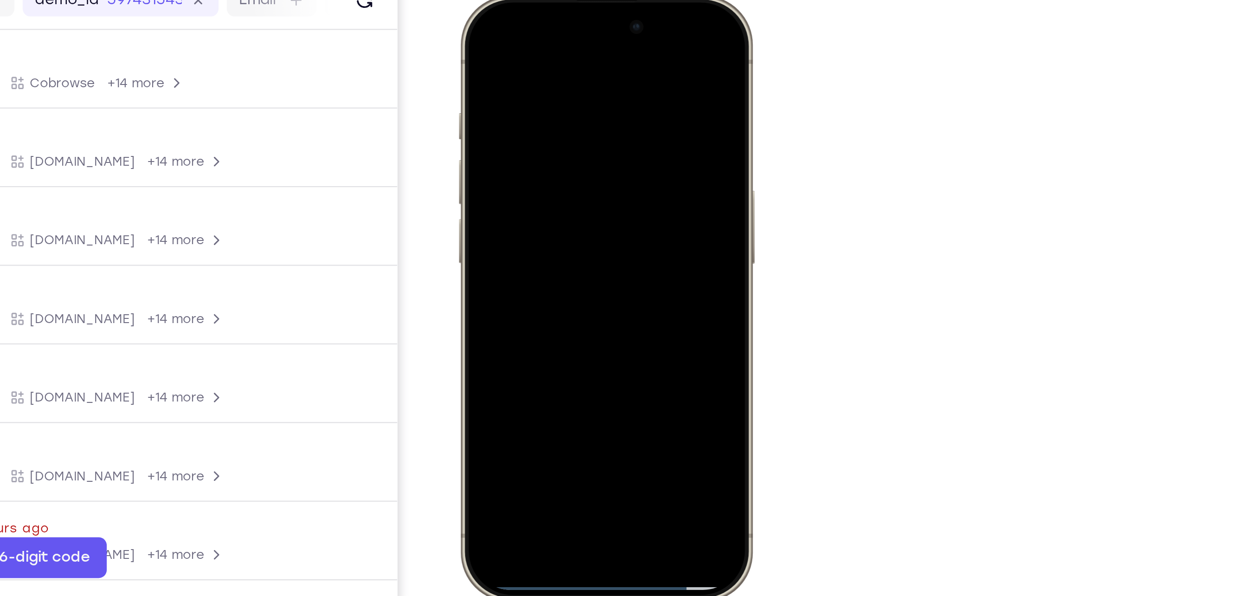
click at [515, 148] on div at bounding box center [524, 132] width 122 height 265
click at [532, 150] on div at bounding box center [524, 132] width 122 height 265
click at [547, 81] on div at bounding box center [524, 132] width 122 height 265
click at [531, 109] on div at bounding box center [524, 132] width 122 height 265
click at [525, 203] on div at bounding box center [524, 132] width 122 height 265
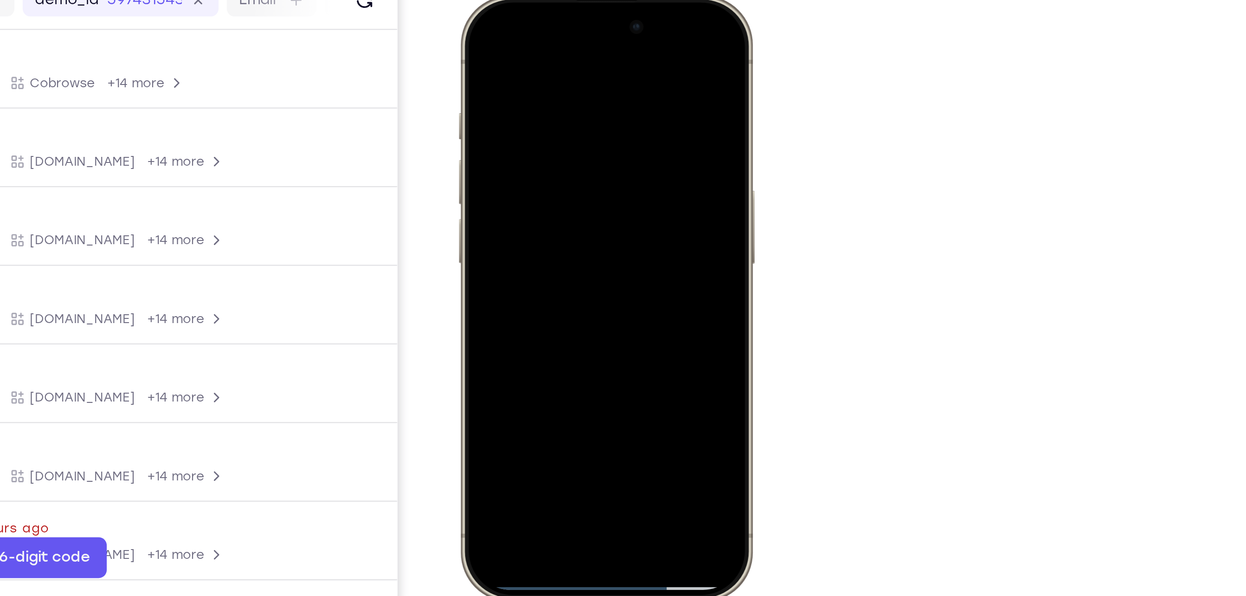
click at [539, 78] on div at bounding box center [524, 132] width 122 height 265
click at [575, 43] on div at bounding box center [524, 132] width 122 height 265
click at [550, 215] on div at bounding box center [524, 132] width 122 height 265
click at [529, 101] on div at bounding box center [524, 132] width 122 height 265
click at [515, 211] on div at bounding box center [524, 132] width 122 height 265
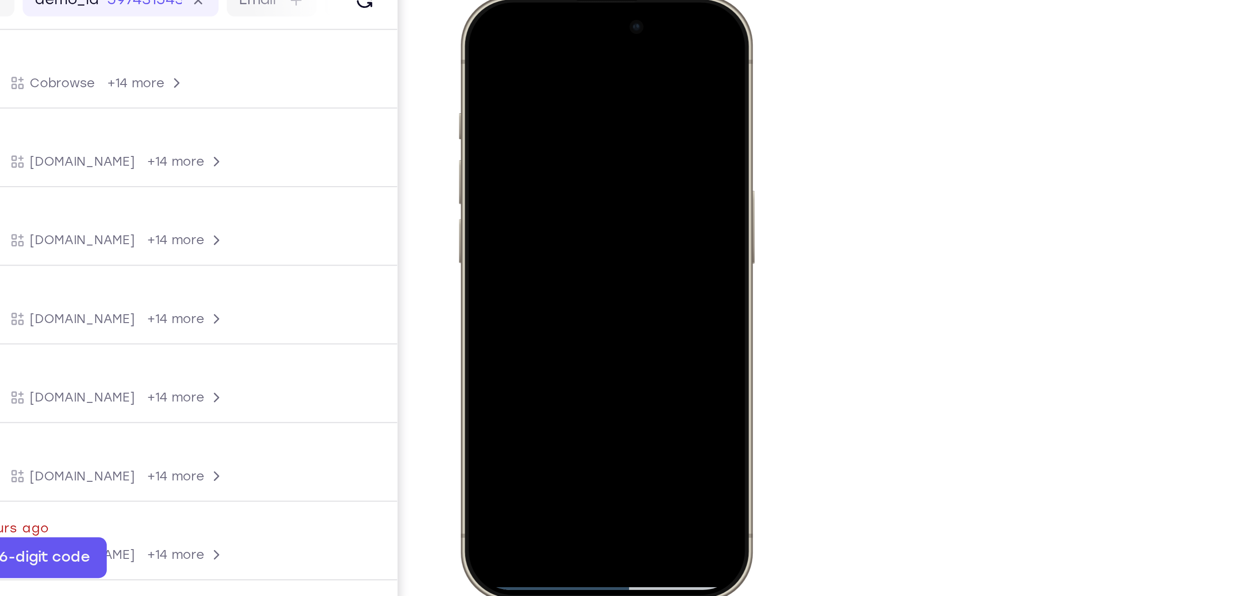
click at [515, 209] on div at bounding box center [524, 132] width 122 height 265
click at [512, 212] on div at bounding box center [524, 132] width 122 height 265
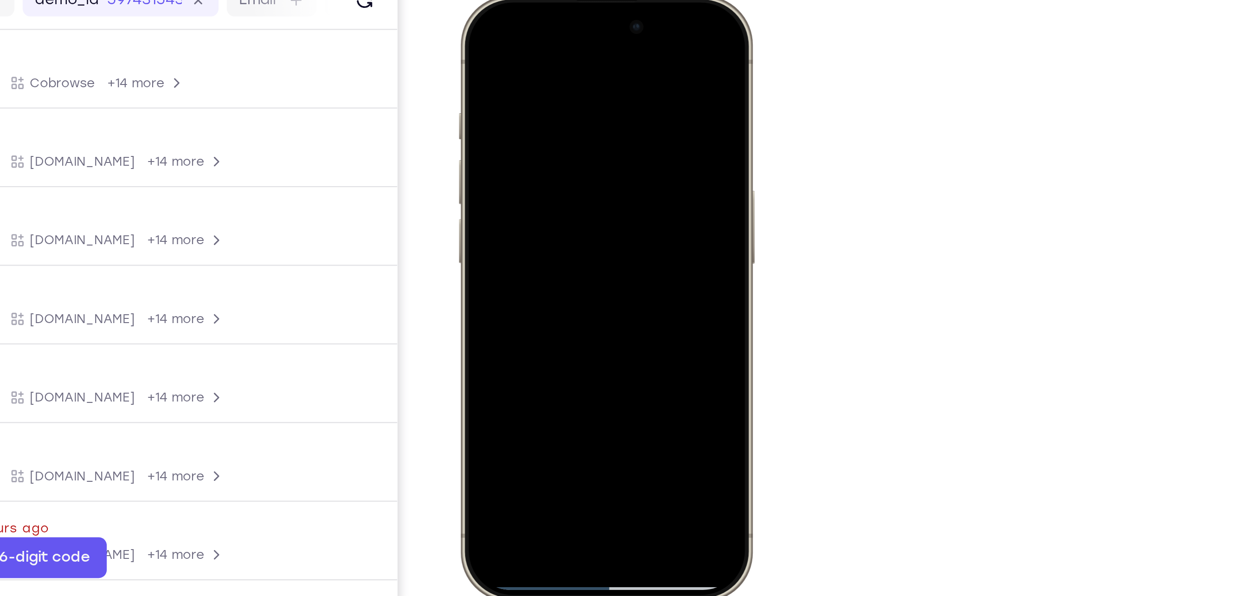
click at [512, 212] on div at bounding box center [524, 132] width 122 height 265
click at [523, 212] on div at bounding box center [524, 132] width 122 height 265
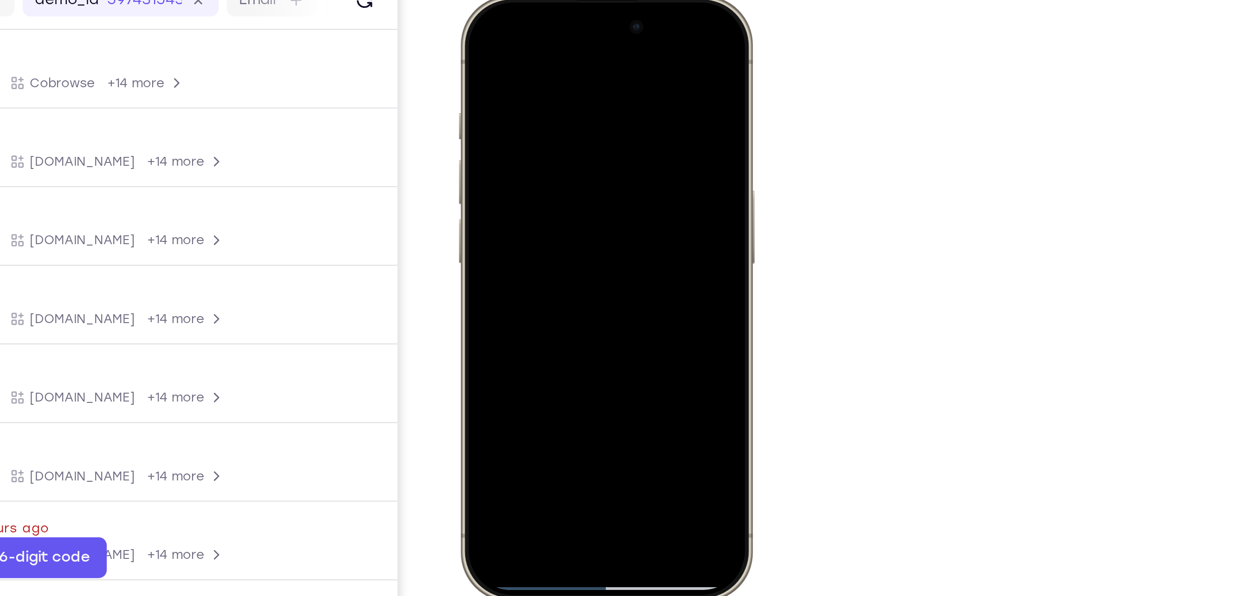
click at [523, 212] on div at bounding box center [524, 132] width 122 height 265
click at [469, 24] on div at bounding box center [524, 132] width 122 height 265
click at [475, 28] on div at bounding box center [524, 132] width 122 height 265
drag, startPoint x: 531, startPoint y: 143, endPoint x: 545, endPoint y: 69, distance: 75.6
click at [545, 69] on div at bounding box center [524, 132] width 122 height 265
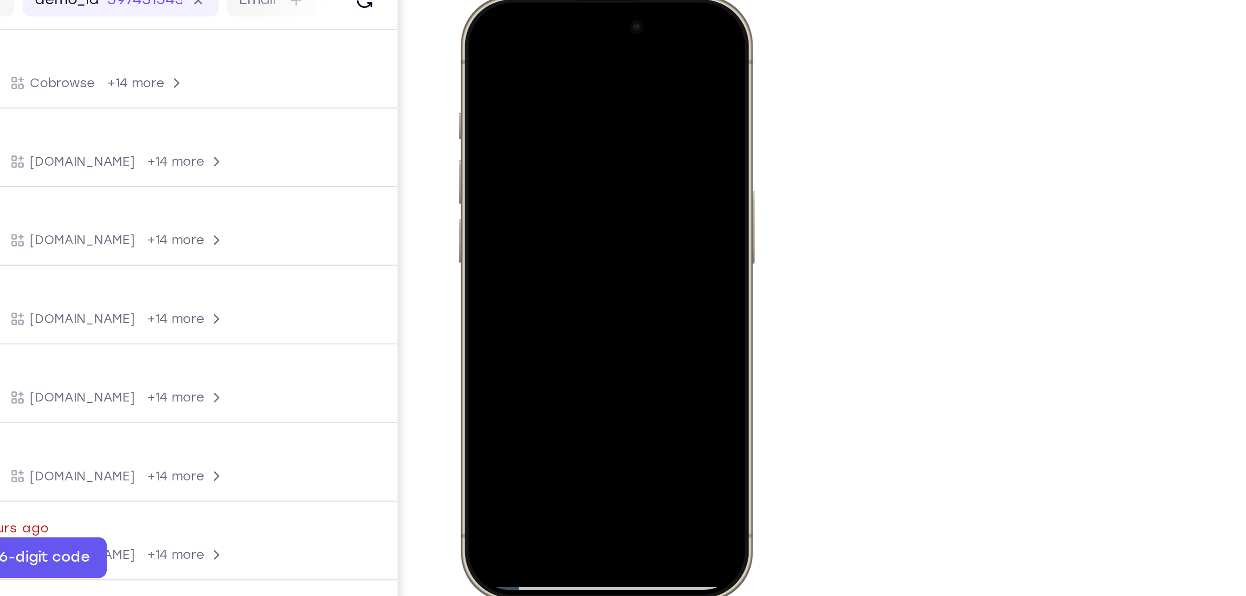
click at [473, 192] on div at bounding box center [524, 132] width 122 height 265
drag, startPoint x: 538, startPoint y: 95, endPoint x: 533, endPoint y: 238, distance: 143.0
click at [533, 238] on div at bounding box center [524, 132] width 122 height 265
click at [511, 53] on div at bounding box center [524, 132] width 122 height 265
click at [575, 65] on div at bounding box center [524, 132] width 122 height 265
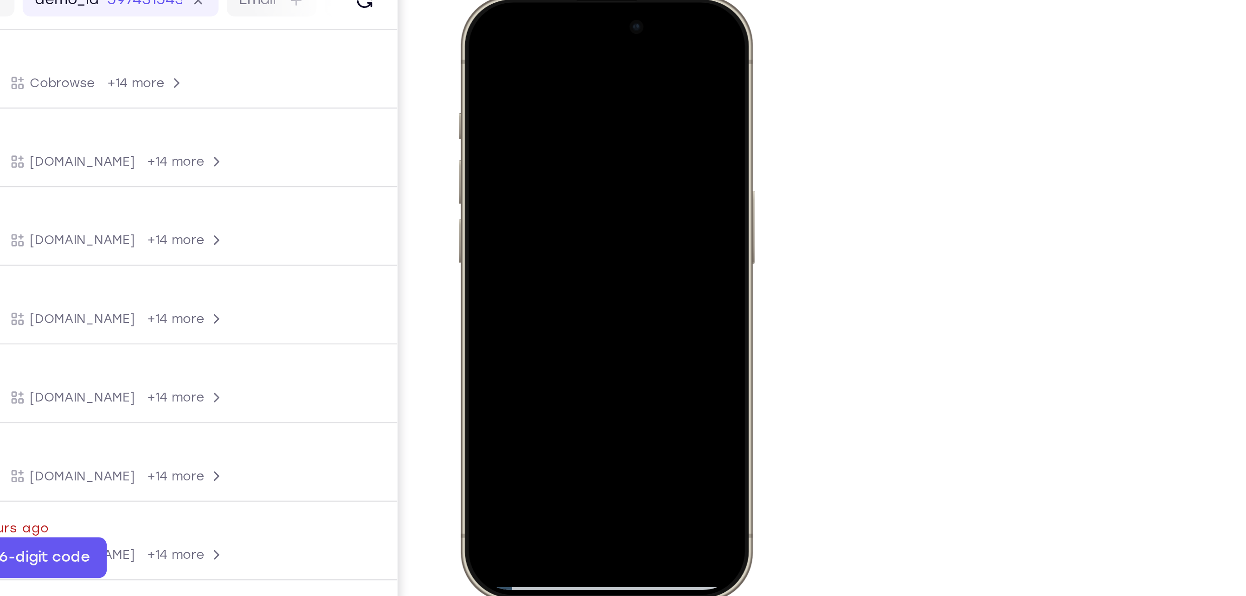
click at [567, 31] on div at bounding box center [524, 132] width 122 height 265
drag, startPoint x: 568, startPoint y: 42, endPoint x: 494, endPoint y: 43, distance: 73.8
click at [494, 43] on div at bounding box center [524, 132] width 122 height 265
click at [547, 214] on div at bounding box center [524, 132] width 122 height 265
click at [540, 100] on div at bounding box center [524, 132] width 122 height 265
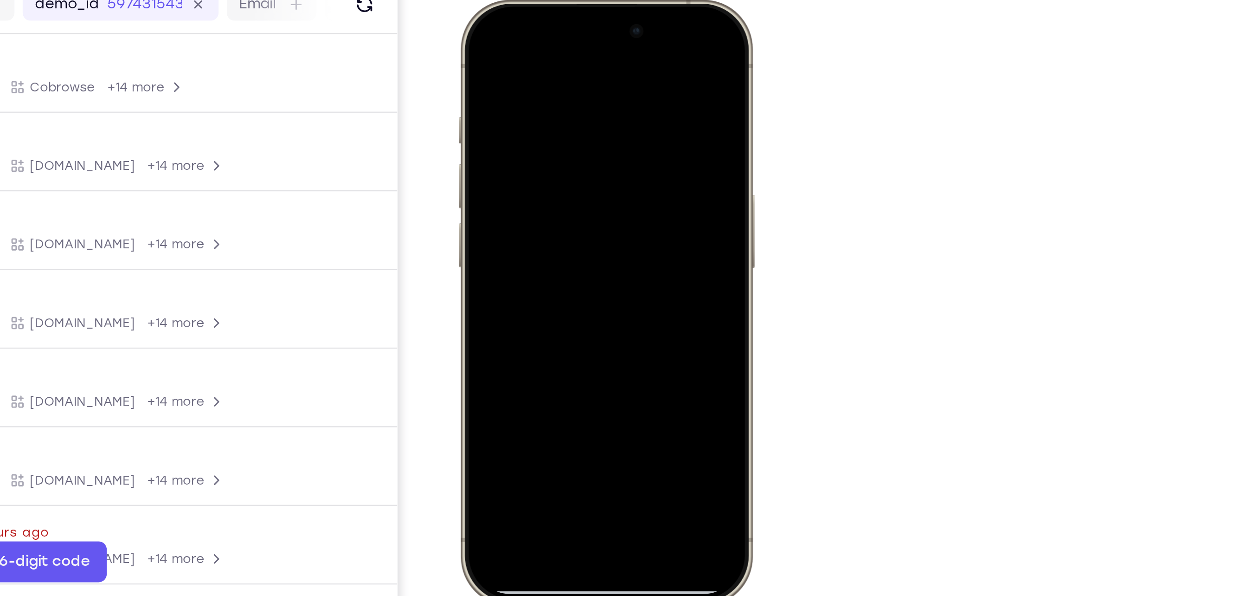
click at [474, 34] on div at bounding box center [524, 136] width 122 height 265
click at [475, 30] on div at bounding box center [524, 136] width 122 height 265
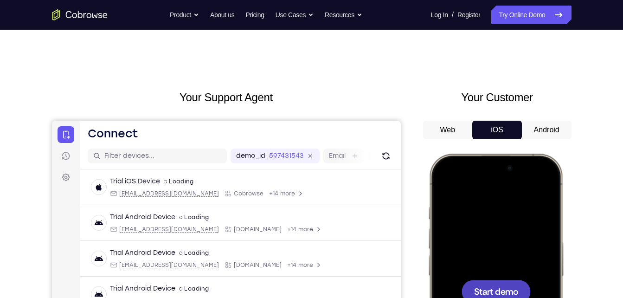
drag, startPoint x: 1241, startPoint y: 2, endPoint x: 437, endPoint y: 63, distance: 806.6
